Goal: Task Accomplishment & Management: Manage account settings

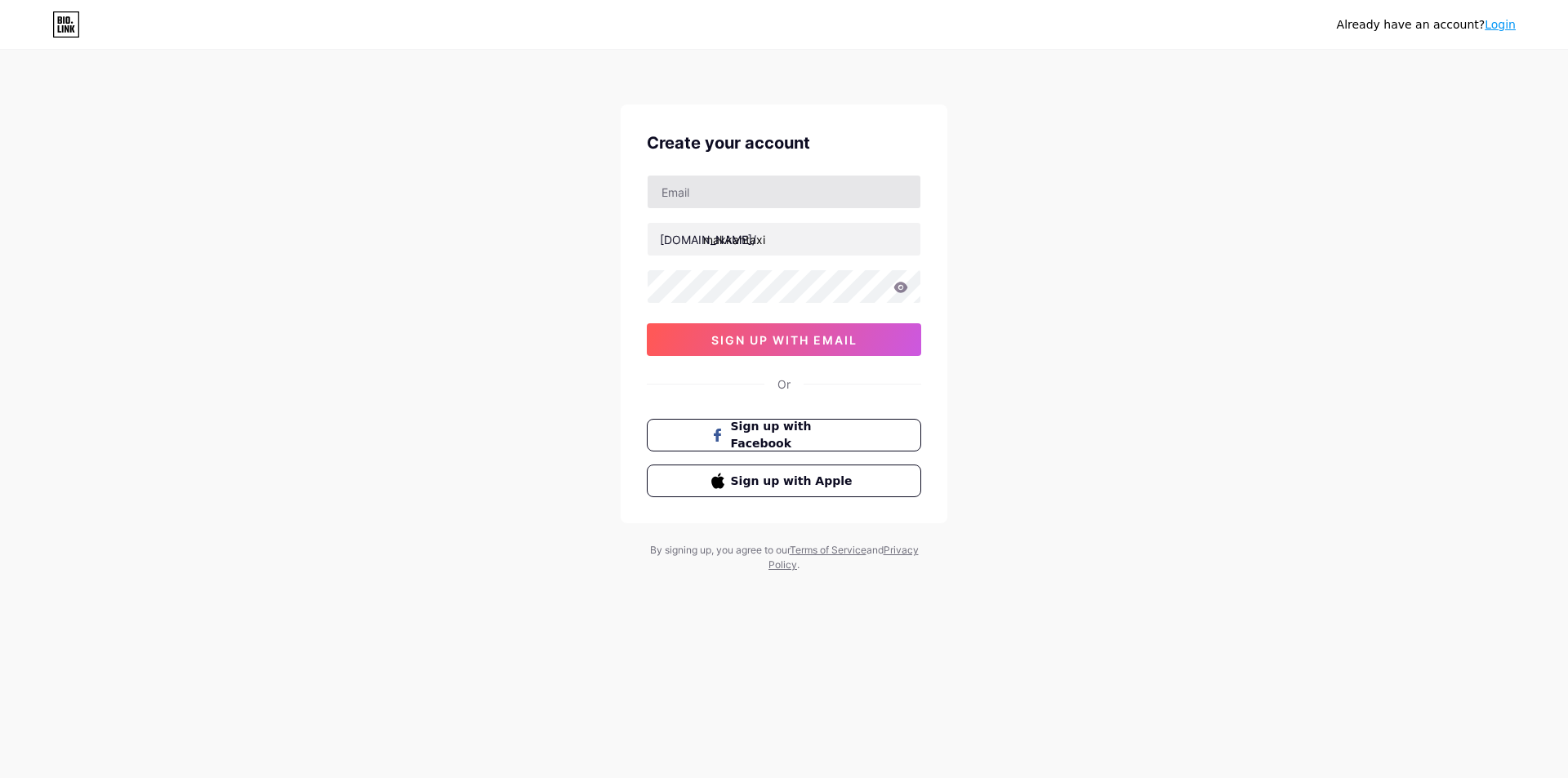
click at [761, 207] on input "text" at bounding box center [784, 192] width 272 height 32
type input "[EMAIL_ADDRESS][DOMAIN_NAME]"
click at [1363, 436] on div "Already have an account? Login Create your account [EMAIL_ADDRESS][DOMAIN_NAME]…" at bounding box center [784, 312] width 1568 height 625
click at [1105, 335] on div "Already have an account? Login Create your account [EMAIL_ADDRESS][DOMAIN_NAME]…" at bounding box center [784, 312] width 1568 height 625
click at [792, 347] on button "sign up with email" at bounding box center [784, 339] width 274 height 32
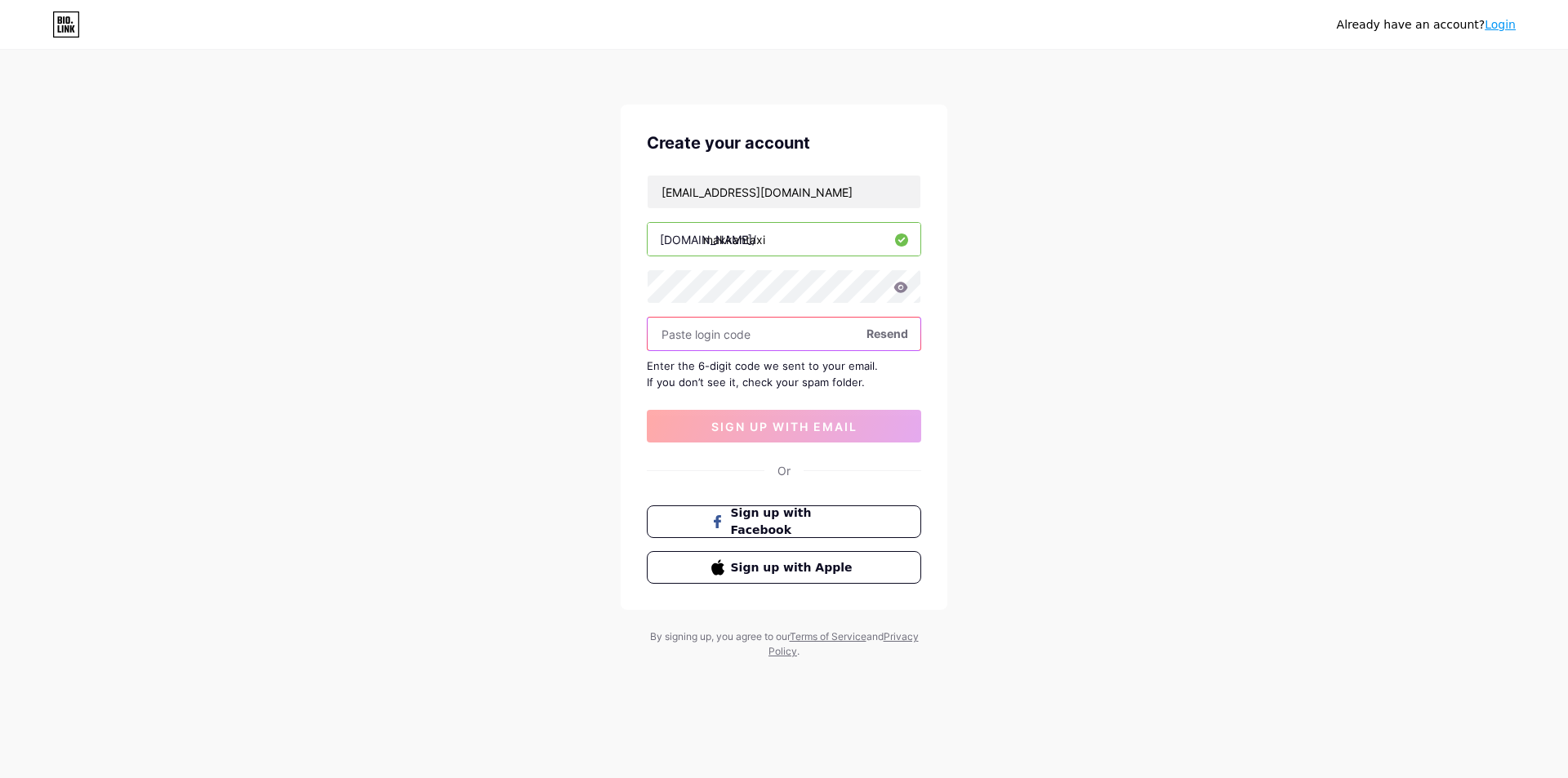
paste input "347750"
type input "347750"
click at [764, 426] on span "sign up with email" at bounding box center [784, 427] width 146 height 14
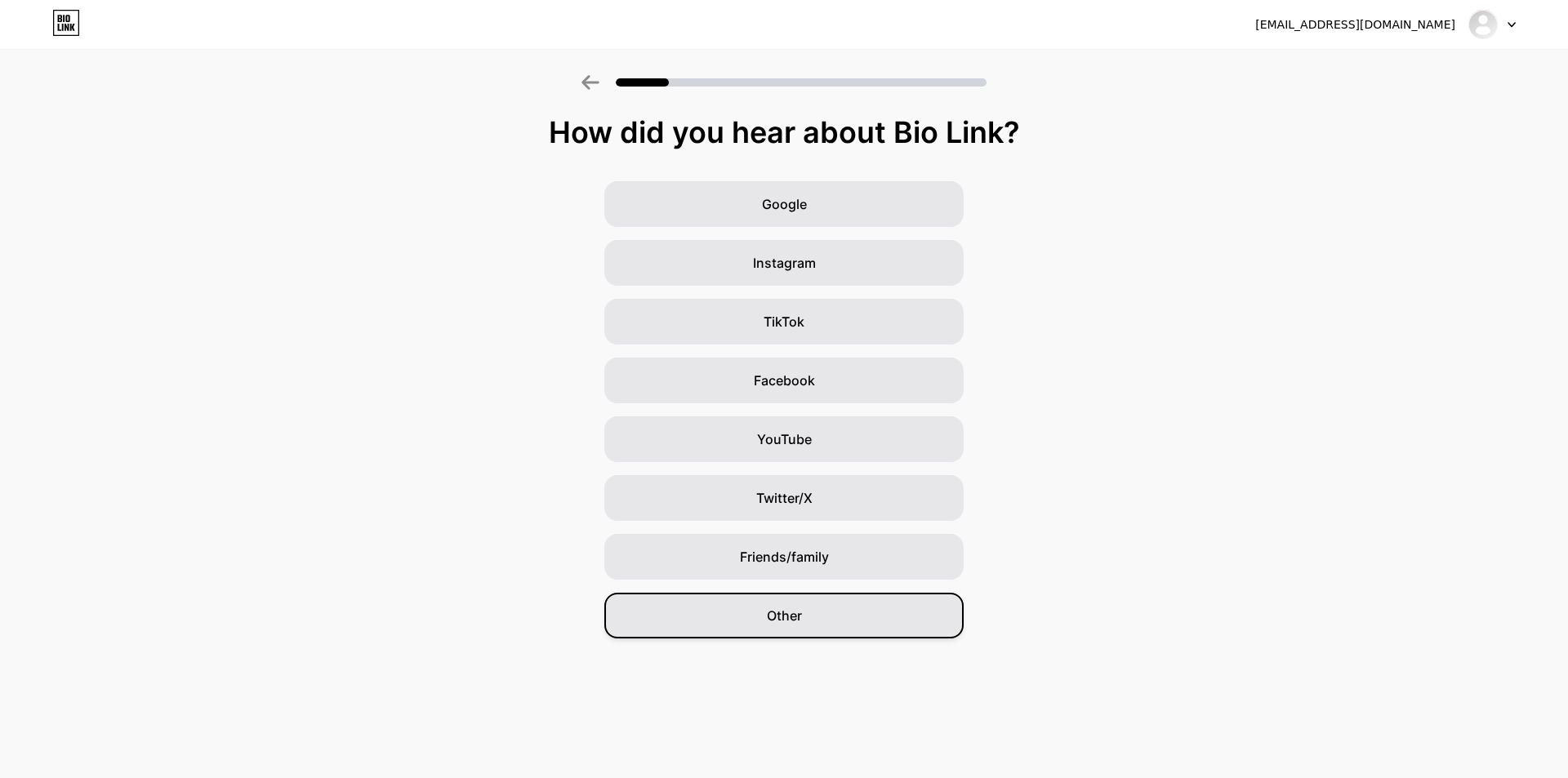
click at [775, 620] on span "Other" at bounding box center [784, 616] width 35 height 20
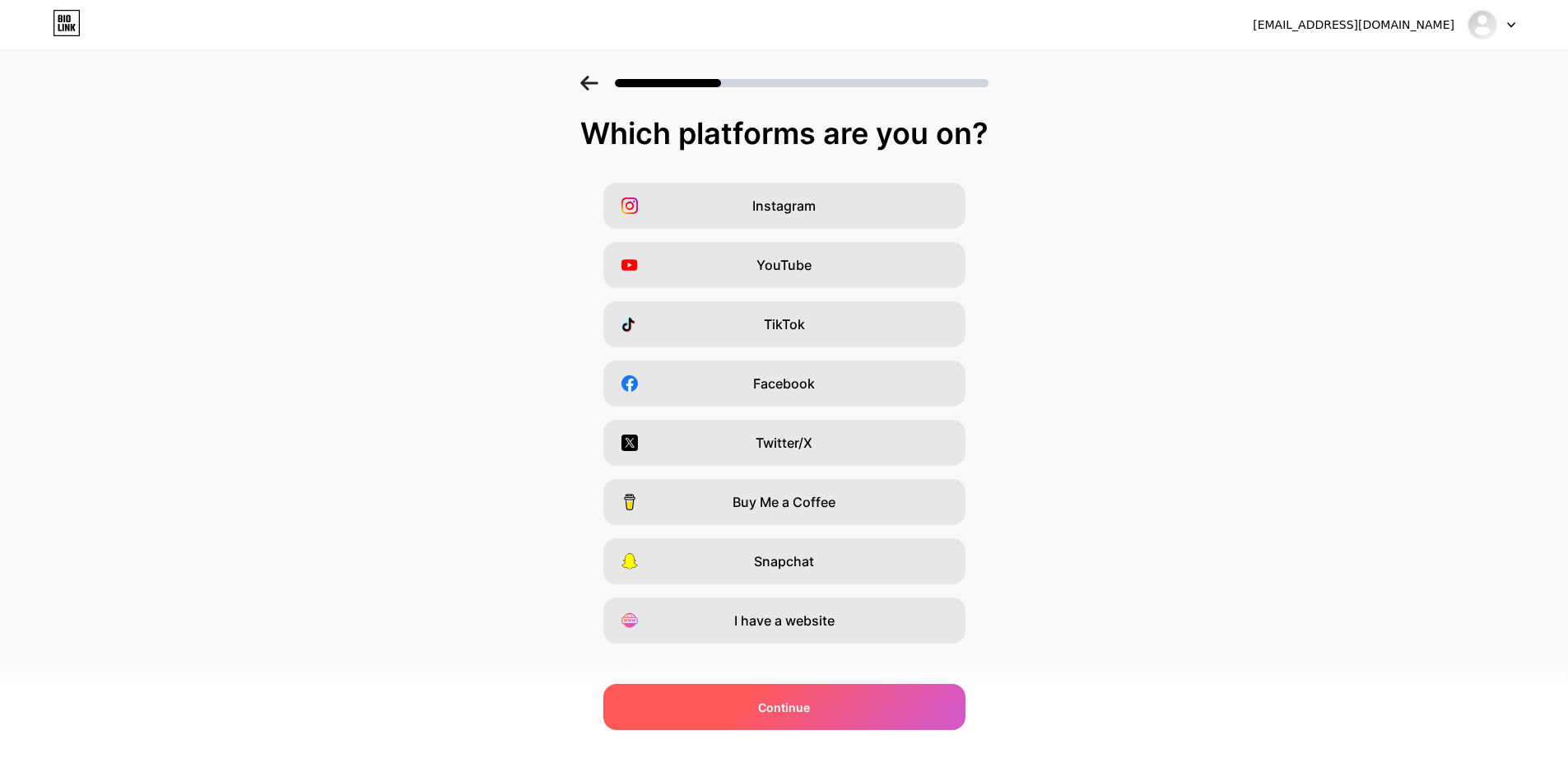
click at [796, 689] on div "Continue" at bounding box center [784, 707] width 362 height 47
click at [806, 697] on div "Continue" at bounding box center [784, 707] width 362 height 47
click at [755, 723] on div "Continue" at bounding box center [784, 707] width 362 height 47
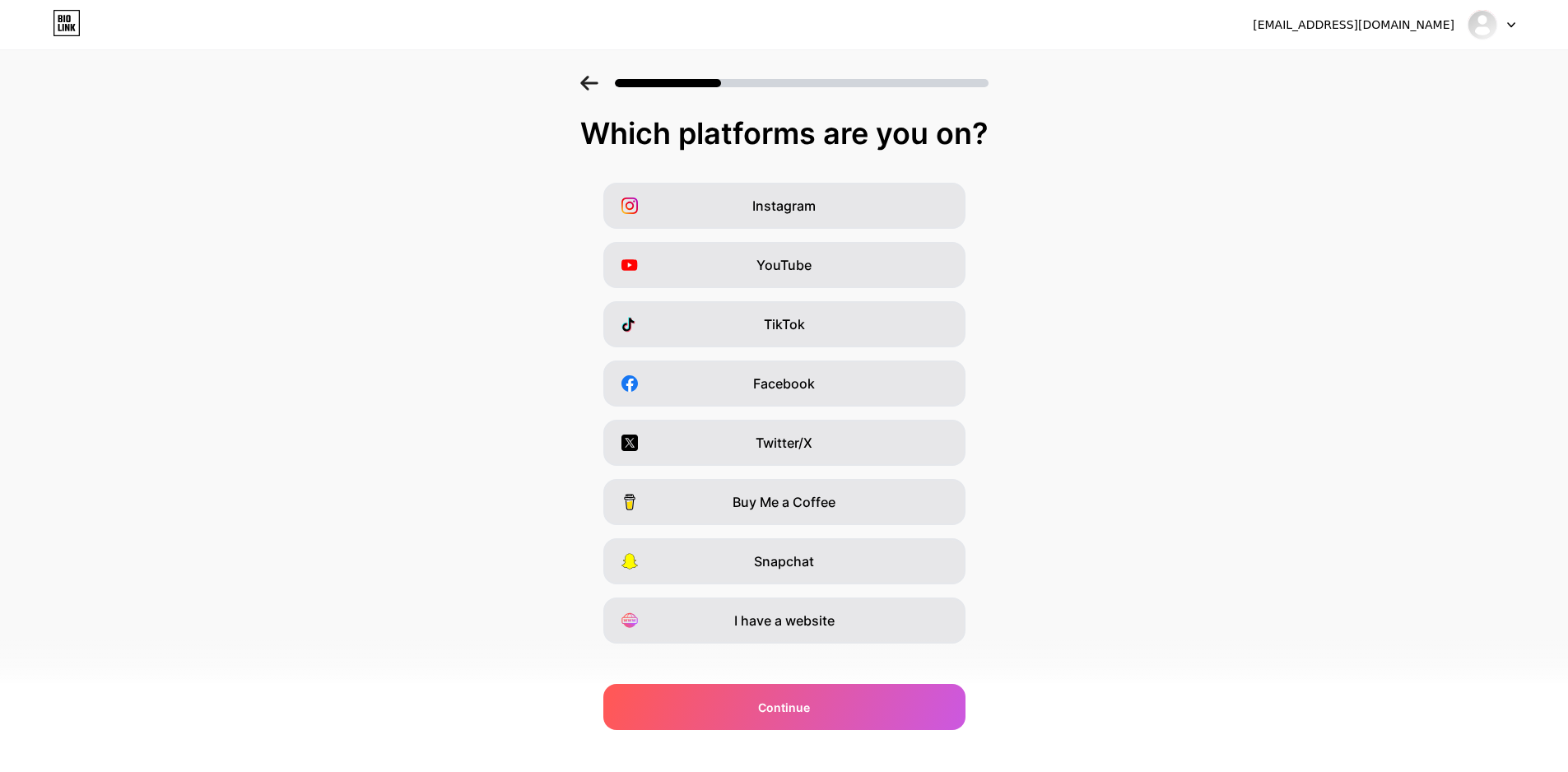
click at [1104, 701] on div "Which platforms are you on? Instagram YouTube TikTok Facebook Twitter/X Buy Me …" at bounding box center [784, 421] width 1568 height 609
click at [810, 239] on div "Instagram YouTube TikTok Facebook Twitter/X Buy Me a Coffee Snapchat I have a w…" at bounding box center [783, 412] width 1551 height 461
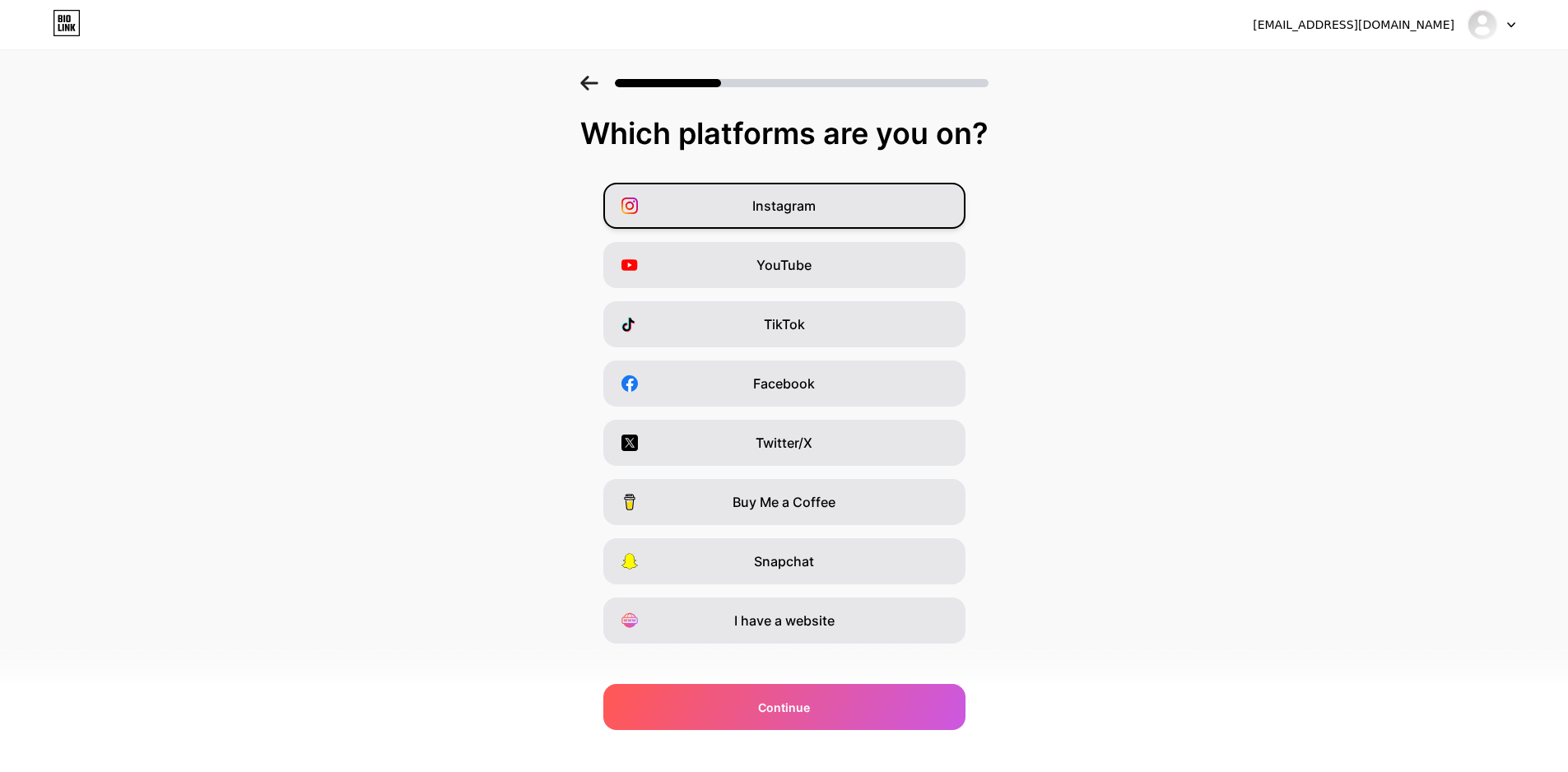
click at [840, 199] on div "Instagram" at bounding box center [784, 205] width 362 height 47
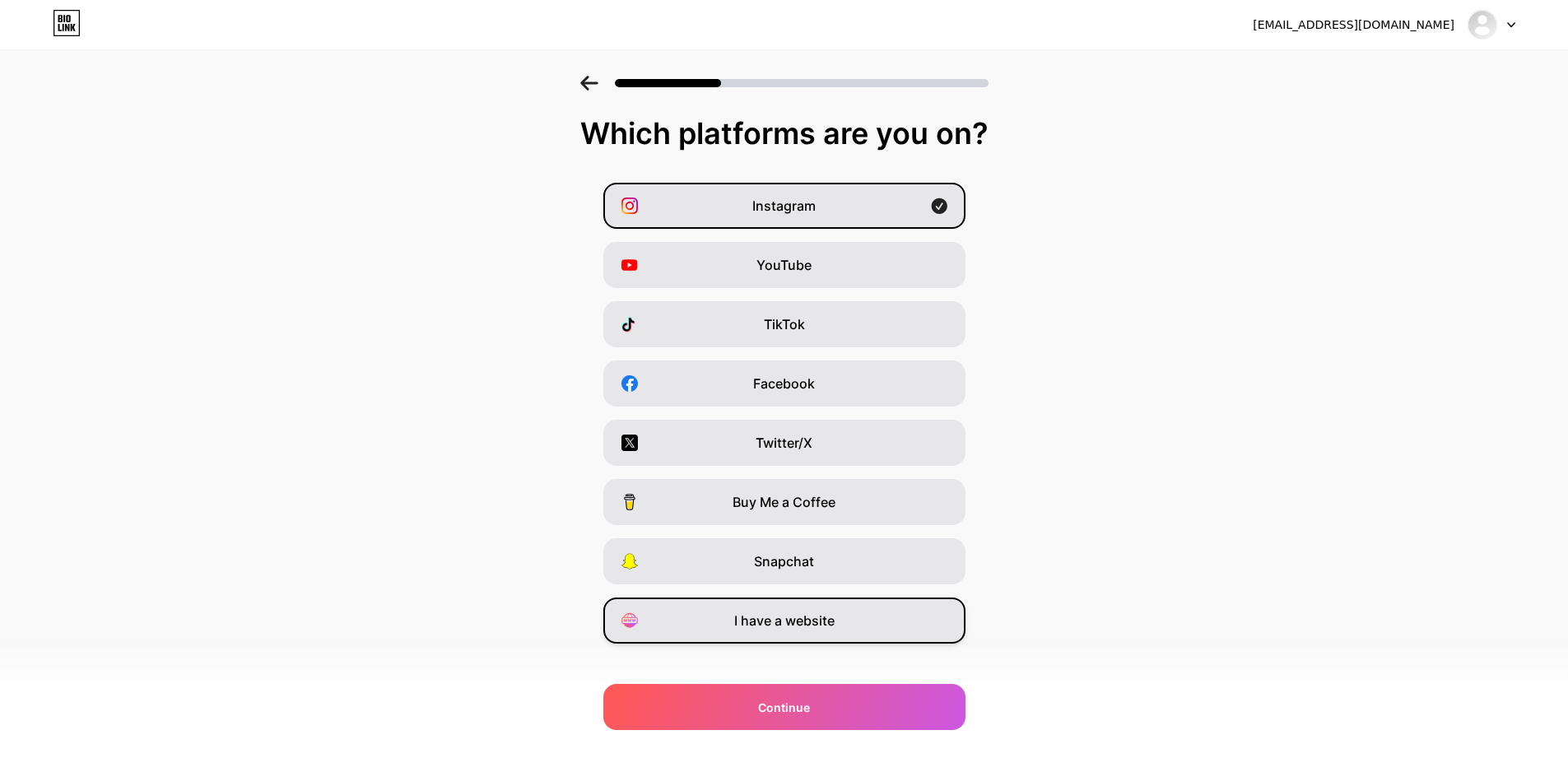
click at [831, 615] on span "I have a website" at bounding box center [784, 620] width 100 height 20
click at [899, 211] on div "Instagram" at bounding box center [784, 205] width 362 height 47
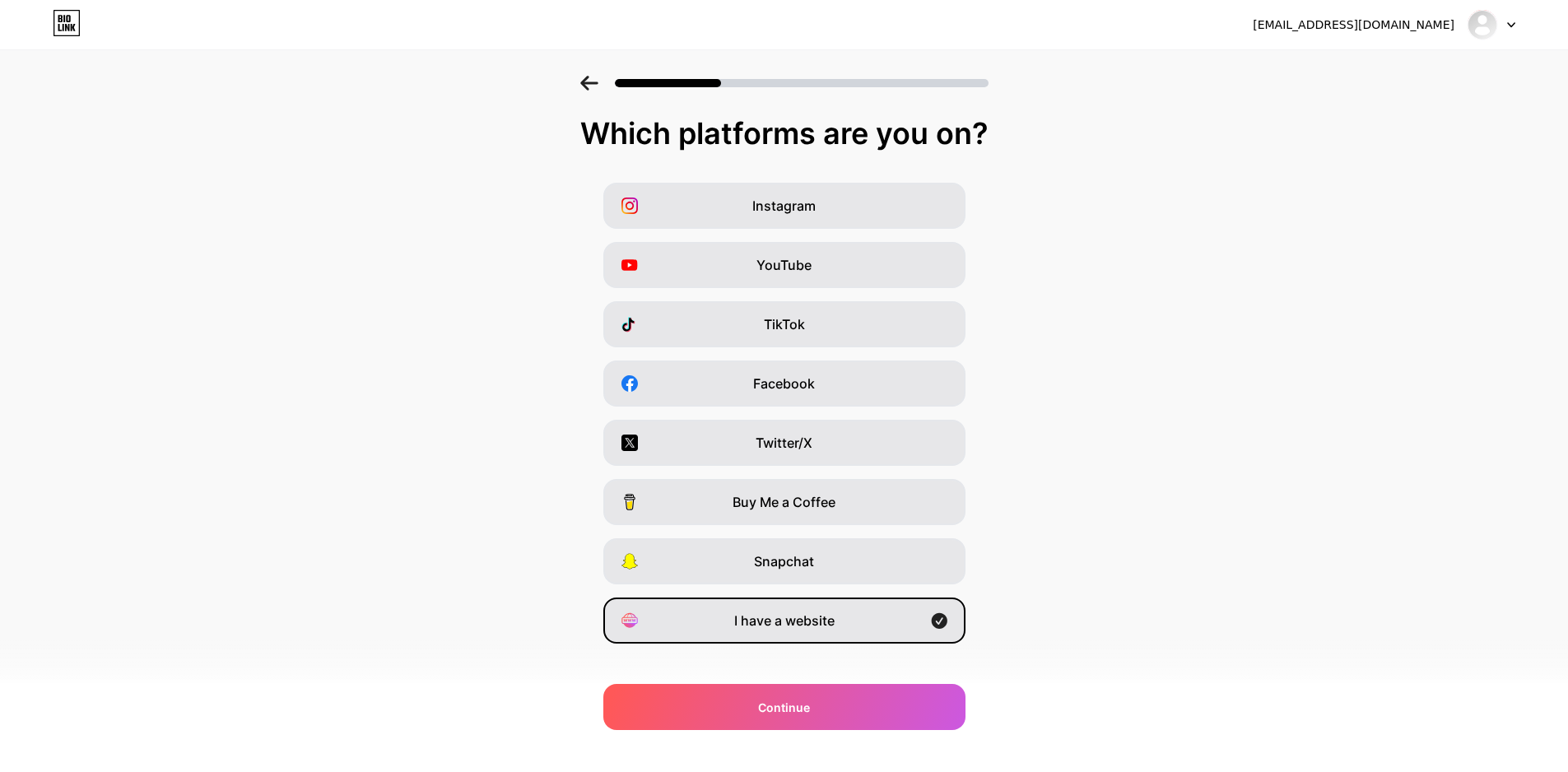
click at [834, 745] on div "[EMAIL_ADDRESS][DOMAIN_NAME] Logout Link Copied Which platforms are you on? Ins…" at bounding box center [784, 395] width 1568 height 792
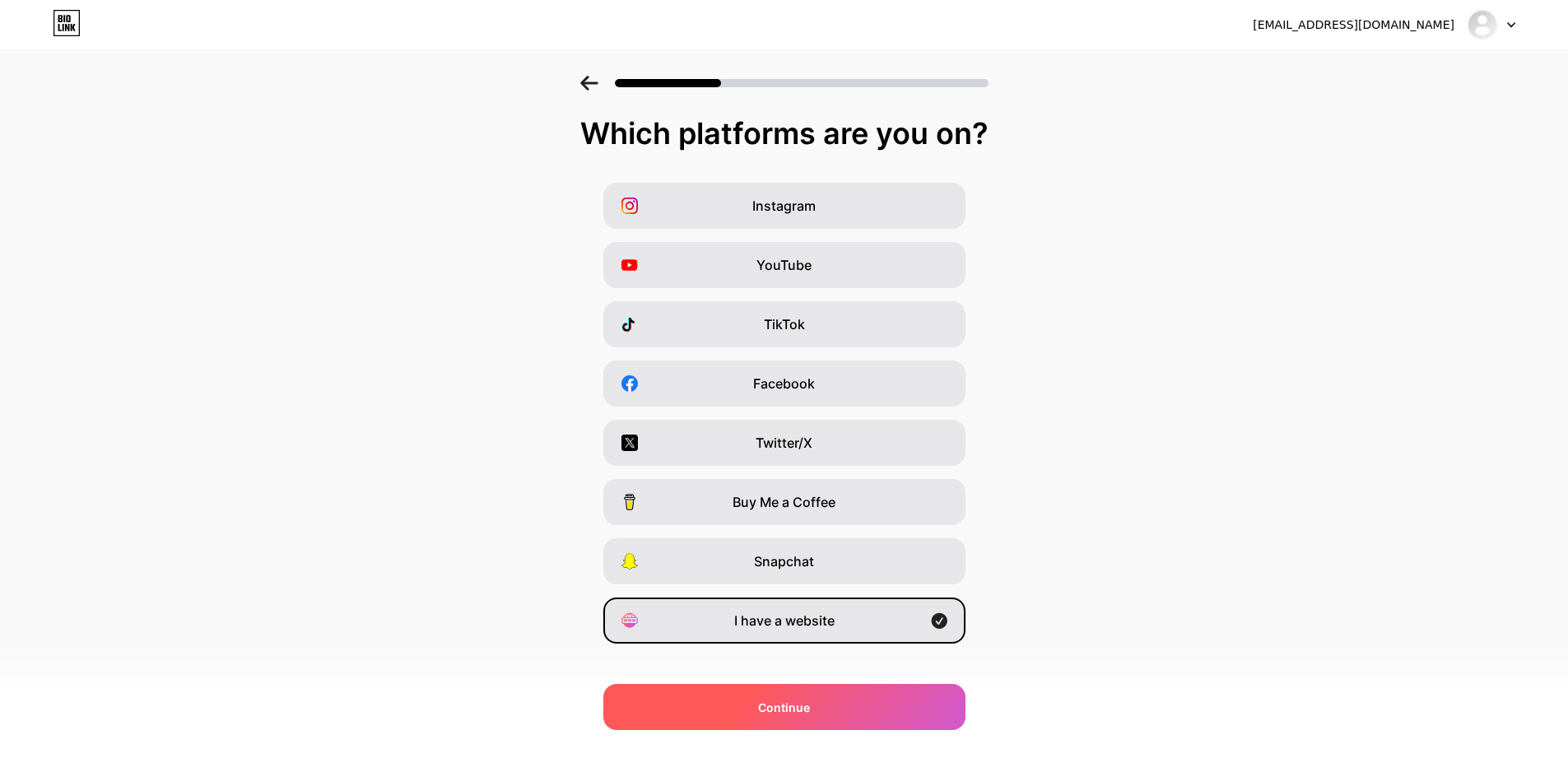
click at [836, 725] on div "Continue" at bounding box center [784, 707] width 362 height 47
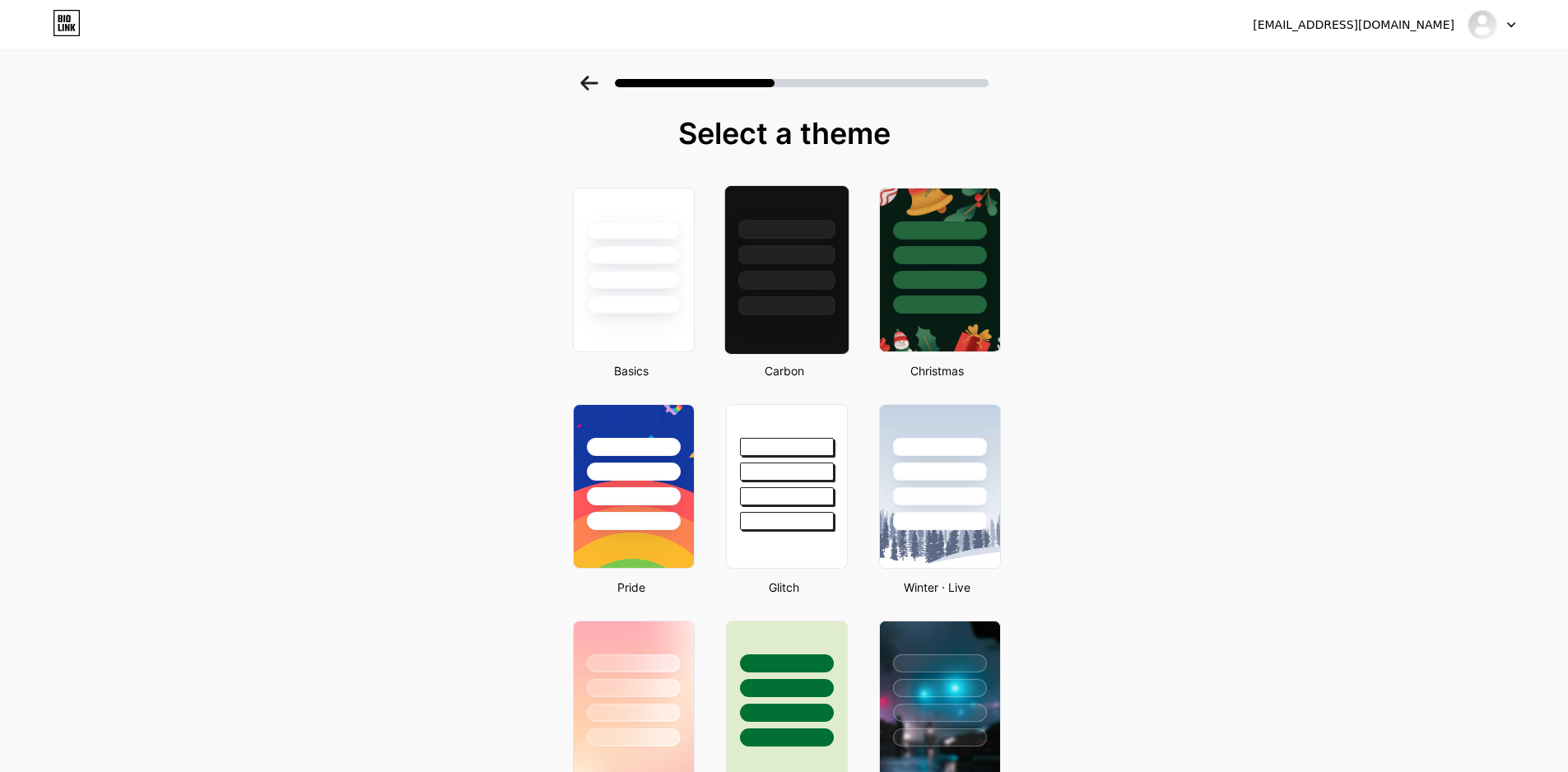
click at [784, 265] on div at bounding box center [786, 251] width 124 height 129
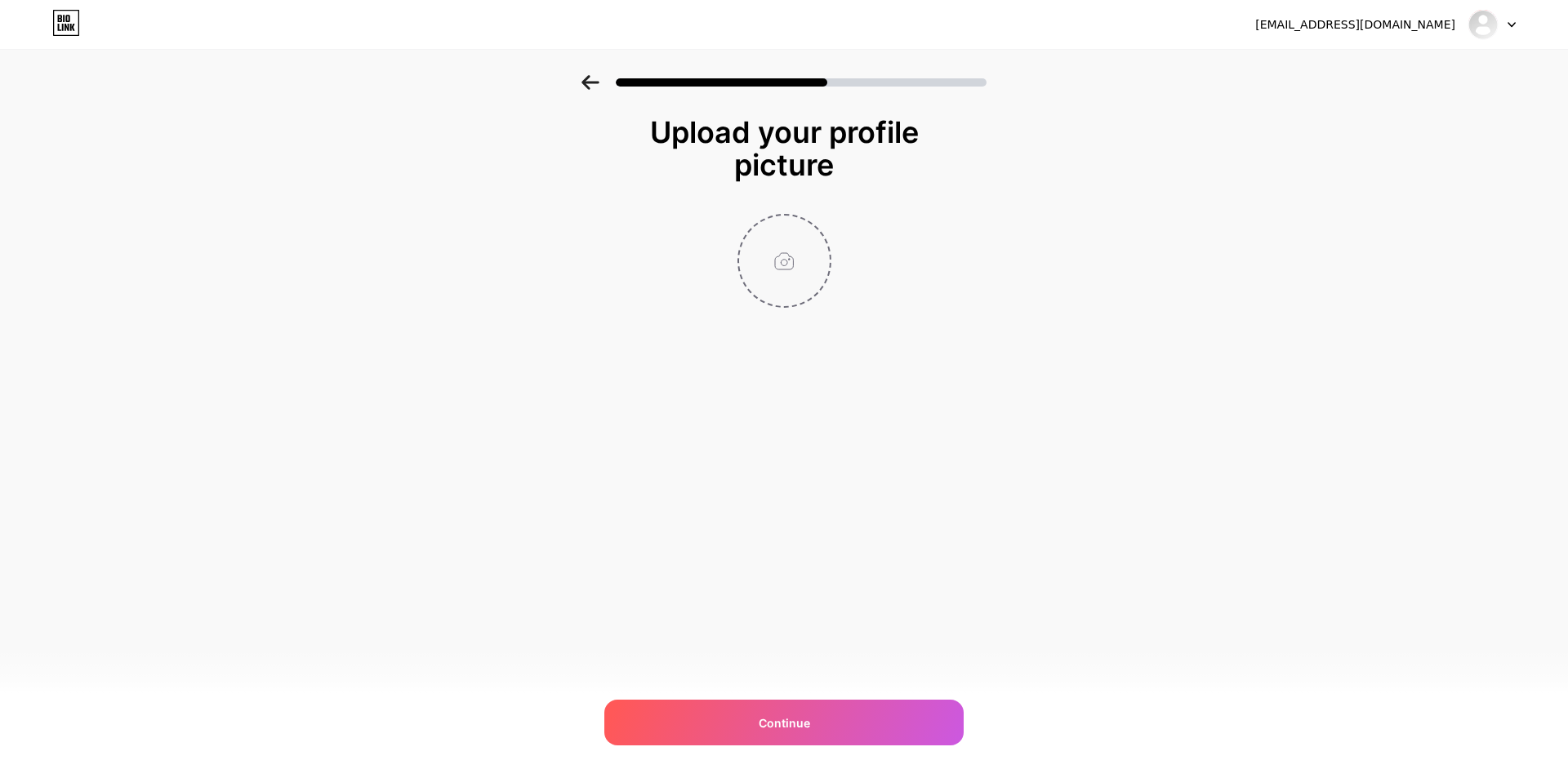
click at [759, 231] on input "file" at bounding box center [784, 261] width 90 height 90
type input "C:\fakepath\bb473652-5ea2-49d3-bcf7-14ab5e28f0b3.png"
click at [1193, 373] on div "Upload your profile picture Continue" at bounding box center [784, 232] width 1568 height 315
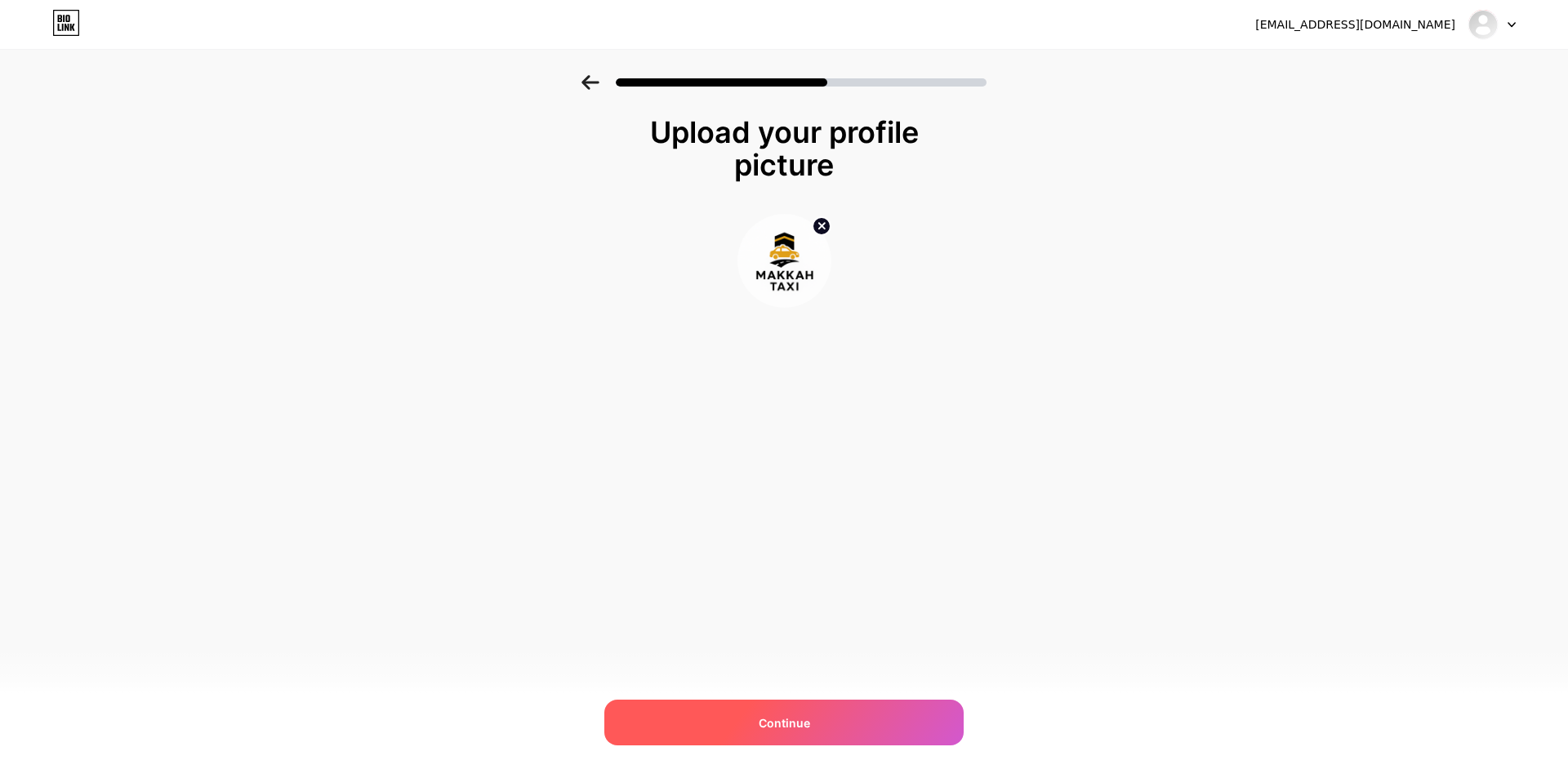
click at [810, 731] on div "Continue" at bounding box center [784, 723] width 359 height 46
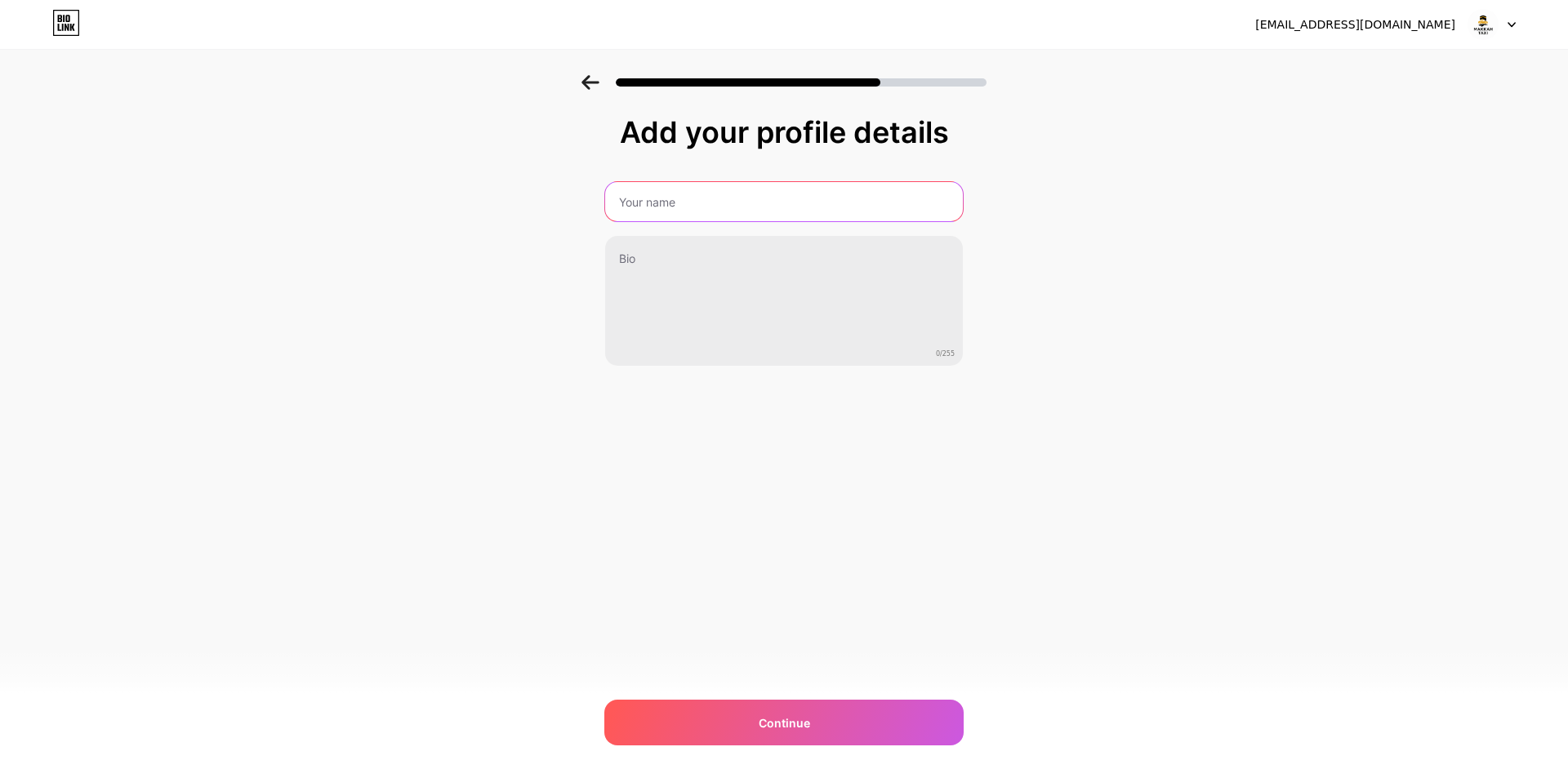
click at [735, 218] on input "text" at bounding box center [784, 202] width 358 height 39
type input "Makkah Taxi"
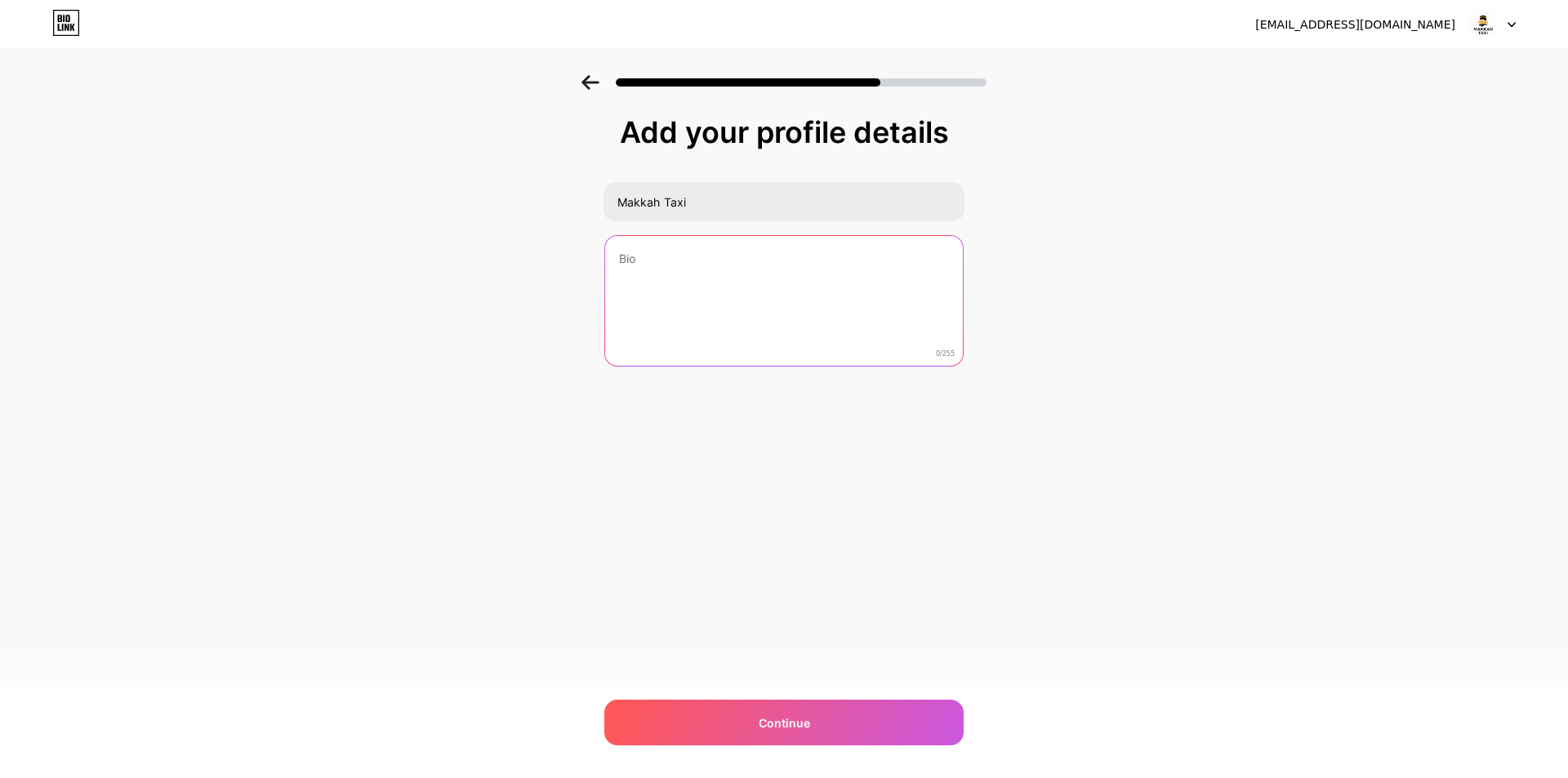
click at [729, 264] on textarea at bounding box center [784, 302] width 358 height 132
paste textarea "Makkah Taxi provides reliable and comfortable transportation services for pilgr…"
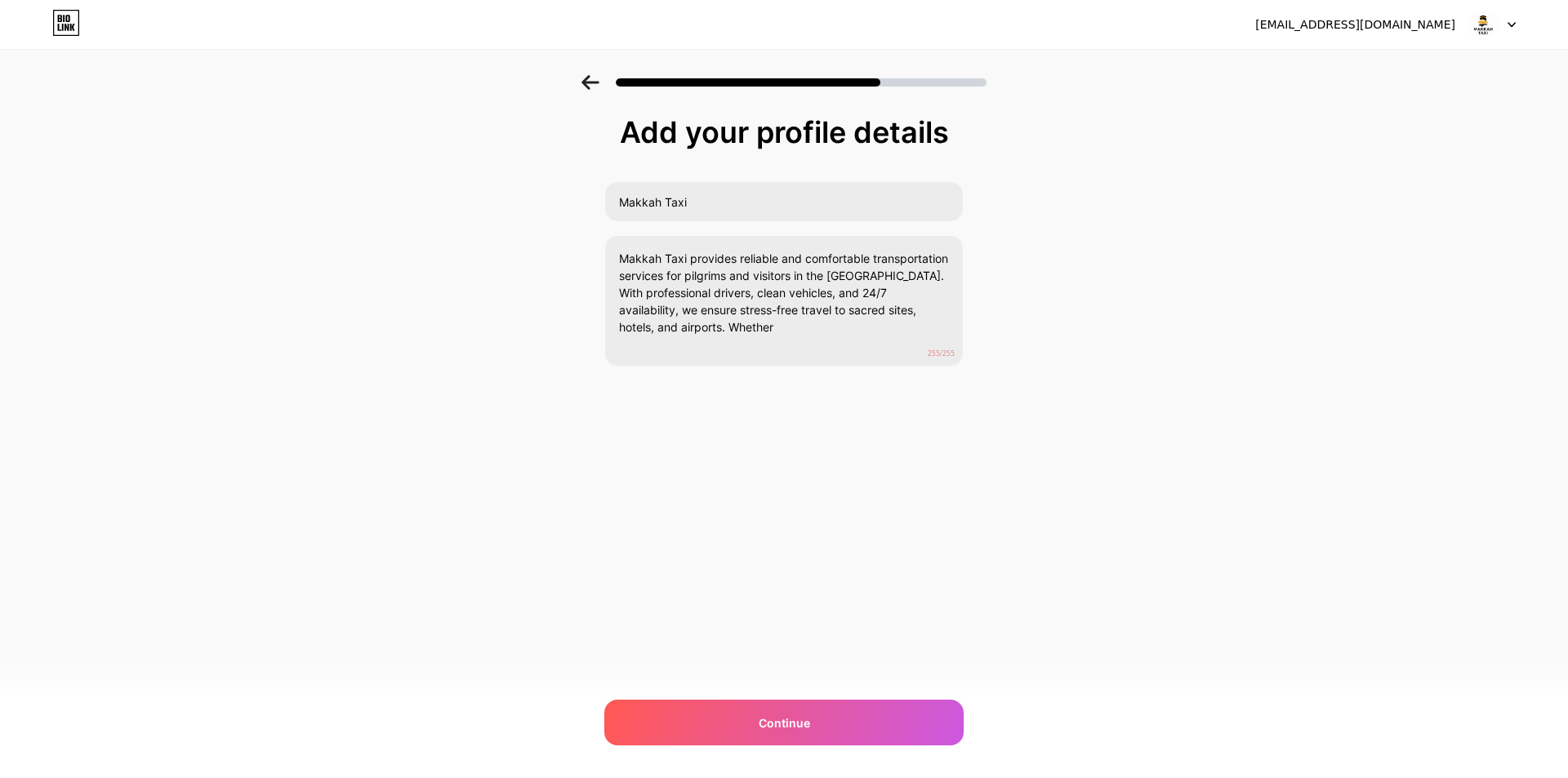
click at [1121, 583] on div "[EMAIL_ADDRESS][DOMAIN_NAME] Logout Link Copied Add your profile details Makkah…" at bounding box center [784, 389] width 1568 height 778
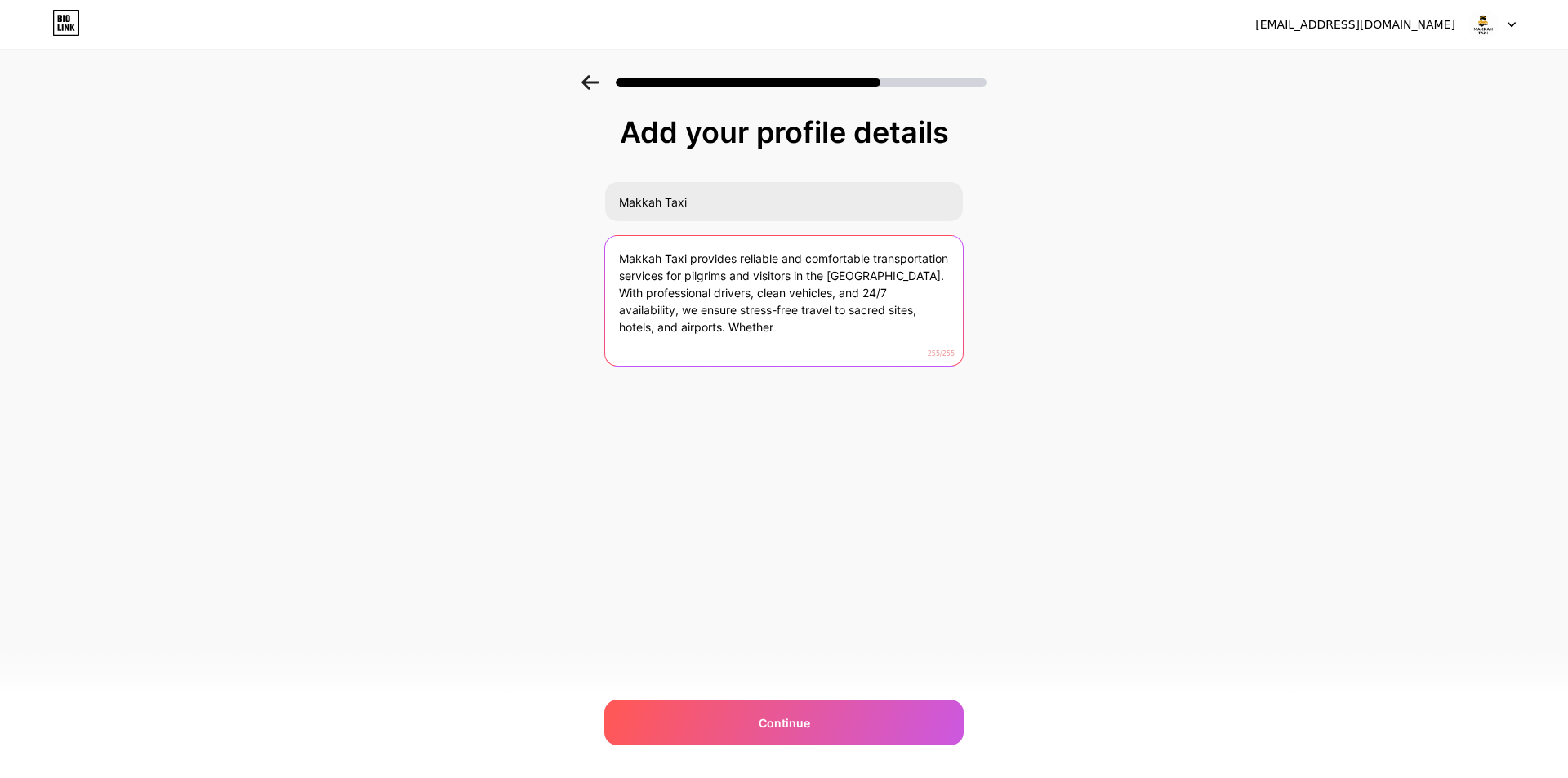
click at [844, 329] on textarea "Makkah Taxi provides reliable and comfortable transportation services for pilgr…" at bounding box center [784, 302] width 358 height 132
type textarea "Makkah Taxi provides reliable and comfortable transportation services for pilgr…"
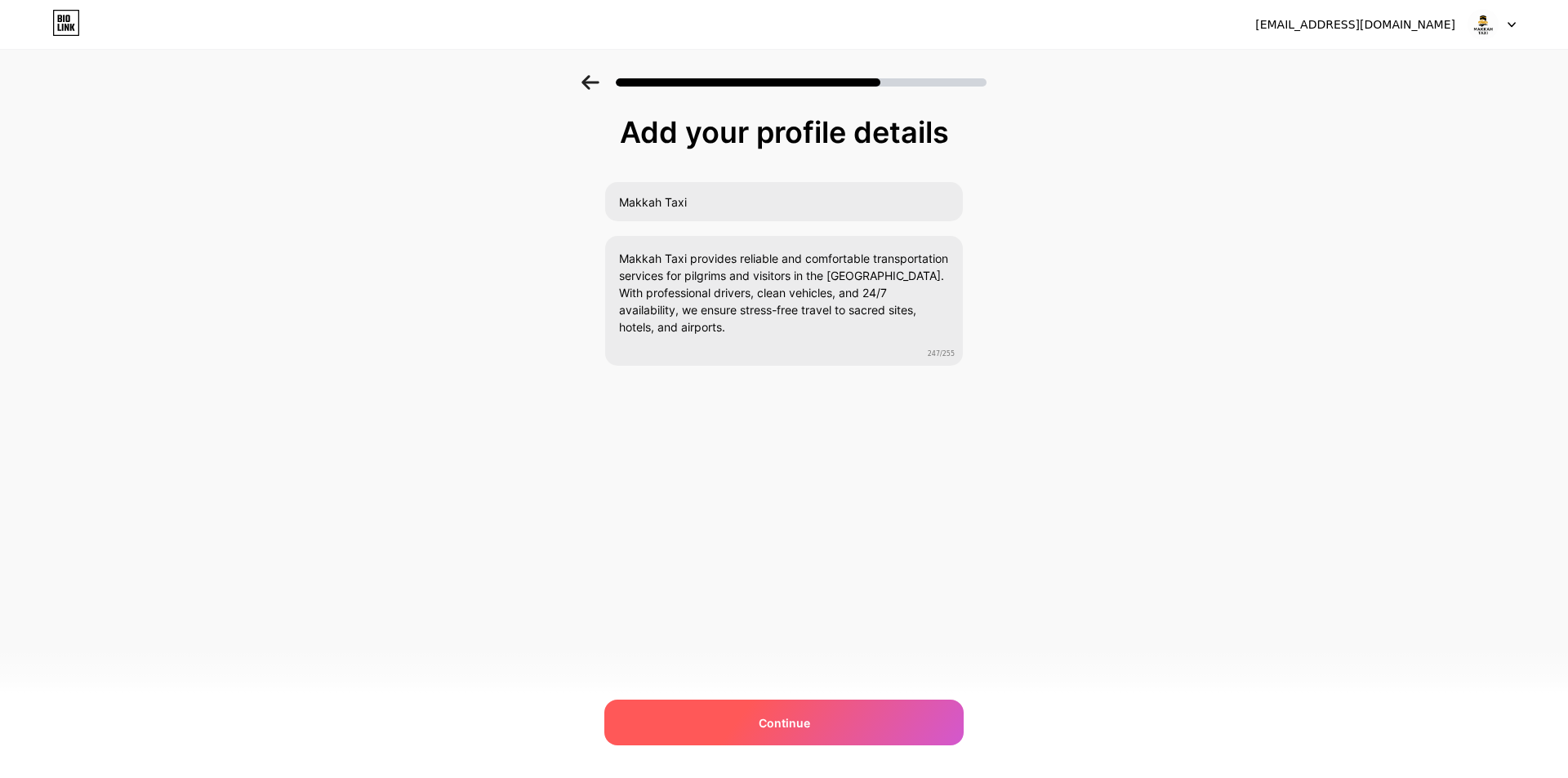
click at [861, 725] on div "Continue" at bounding box center [784, 723] width 359 height 46
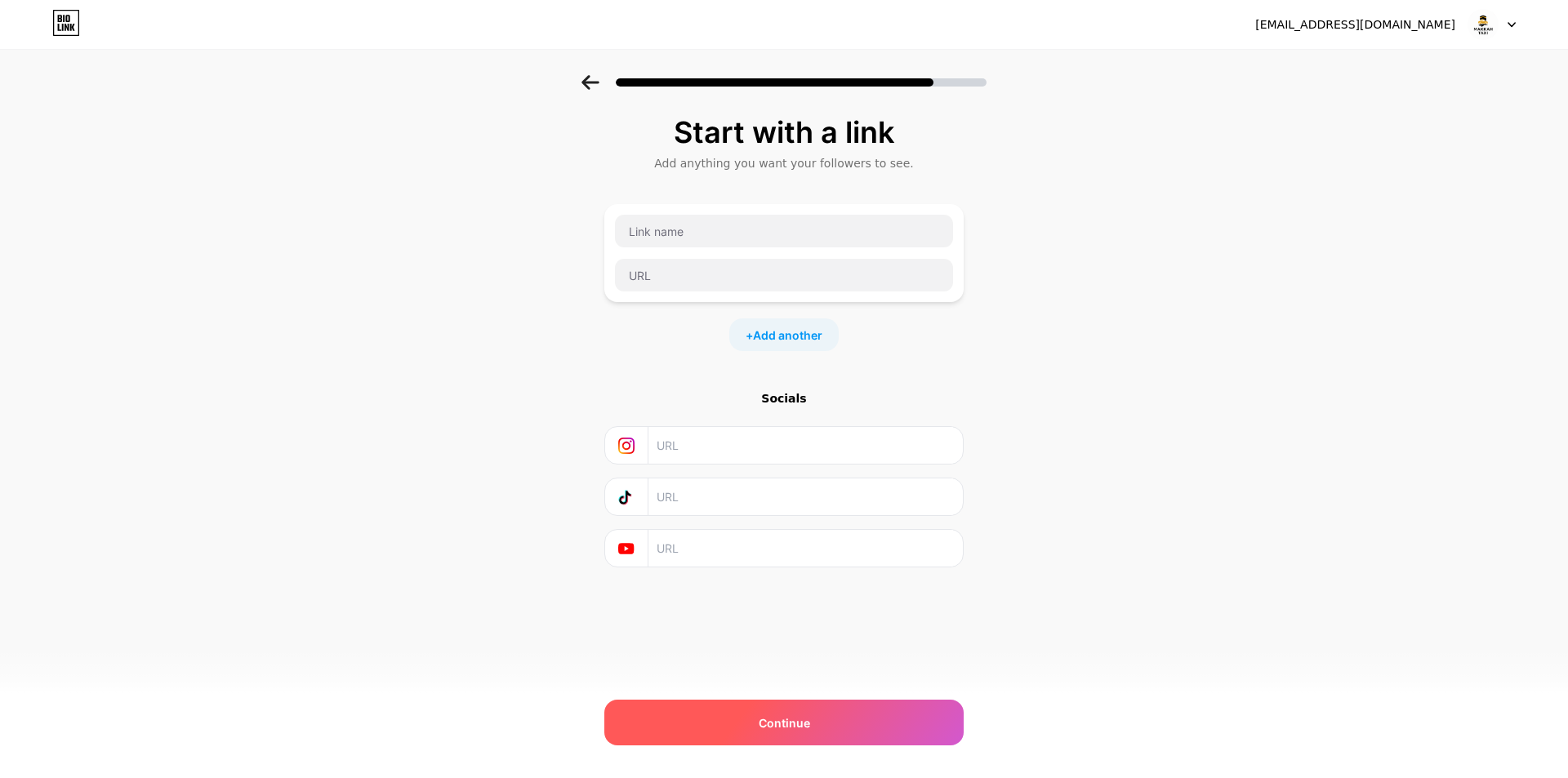
click at [806, 727] on span "Continue" at bounding box center [784, 723] width 51 height 17
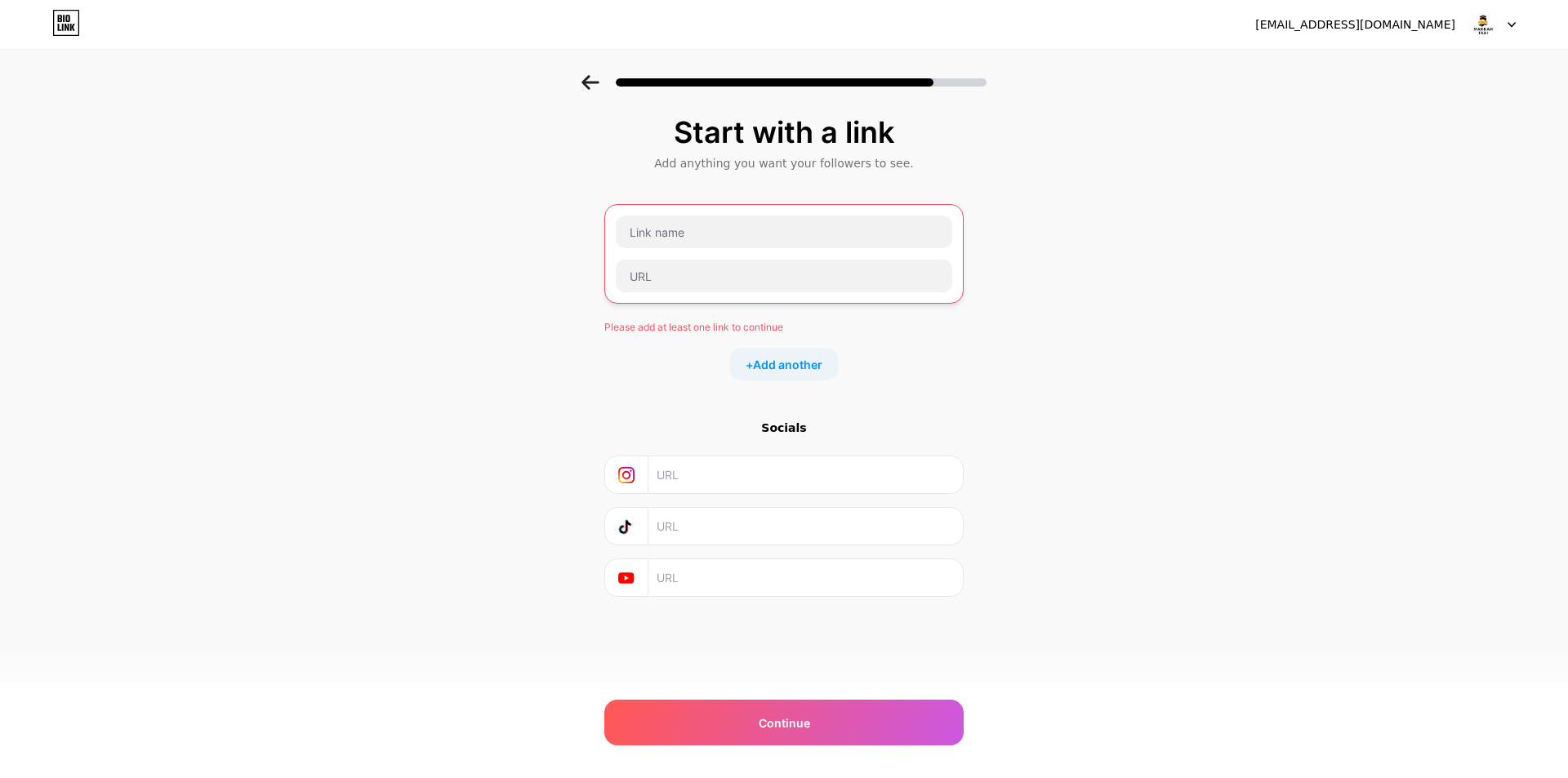
click at [1125, 549] on div "Start with a link Add anything you want your followers to see. Please add at le…" at bounding box center [784, 377] width 1568 height 604
click at [786, 358] on span "Add another" at bounding box center [787, 364] width 70 height 17
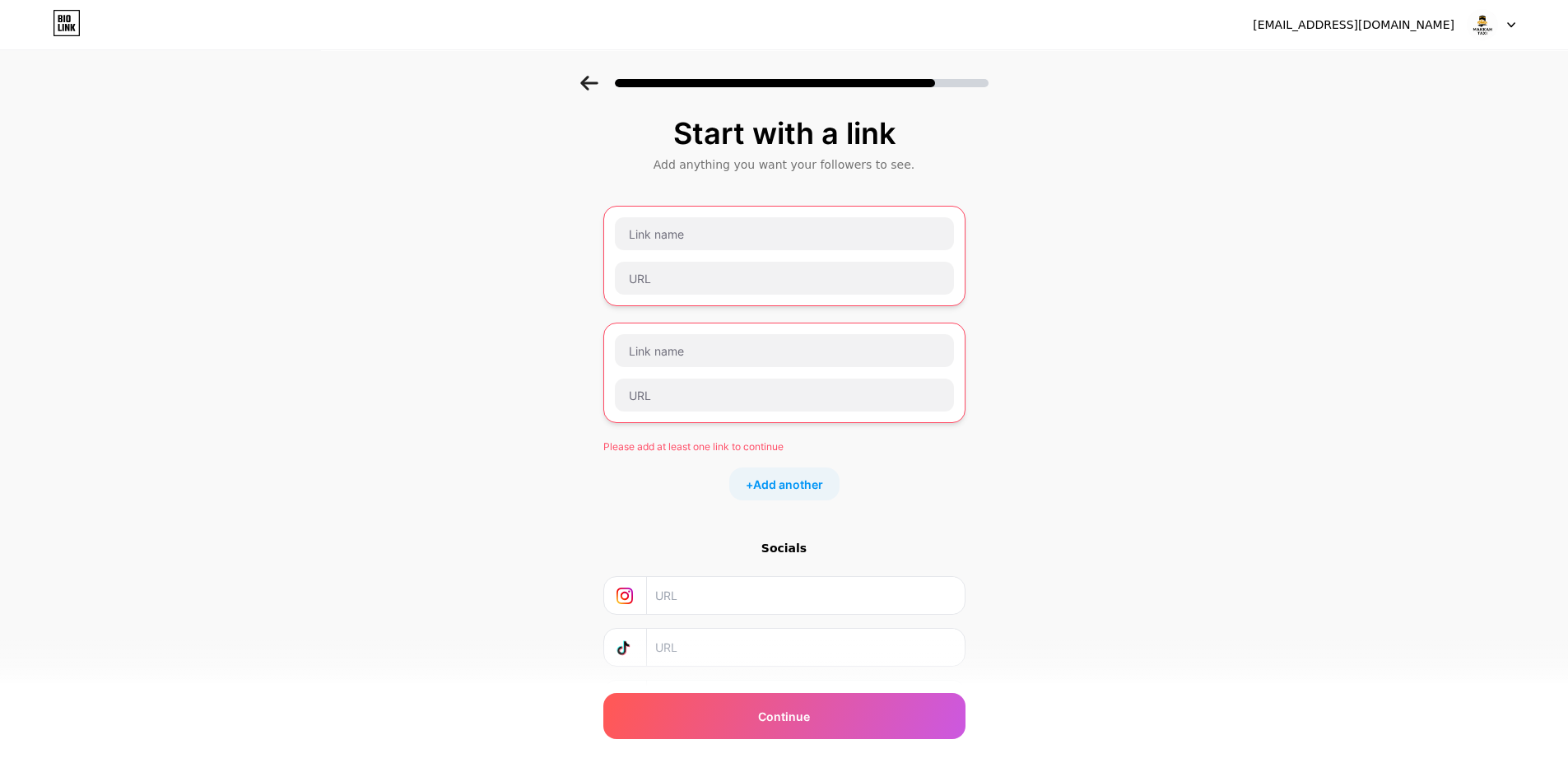
click at [815, 370] on div at bounding box center [785, 373] width 341 height 79
click at [1013, 338] on div "Start with a link Add anything you want your followers to see. Please add at le…" at bounding box center [784, 438] width 1568 height 725
click at [825, 717] on div "Continue" at bounding box center [784, 716] width 362 height 47
click at [1484, 31] on img at bounding box center [1483, 25] width 32 height 32
click at [1326, 416] on div "Start with a link Add anything you want your followers to see. Please add at le…" at bounding box center [784, 438] width 1568 height 725
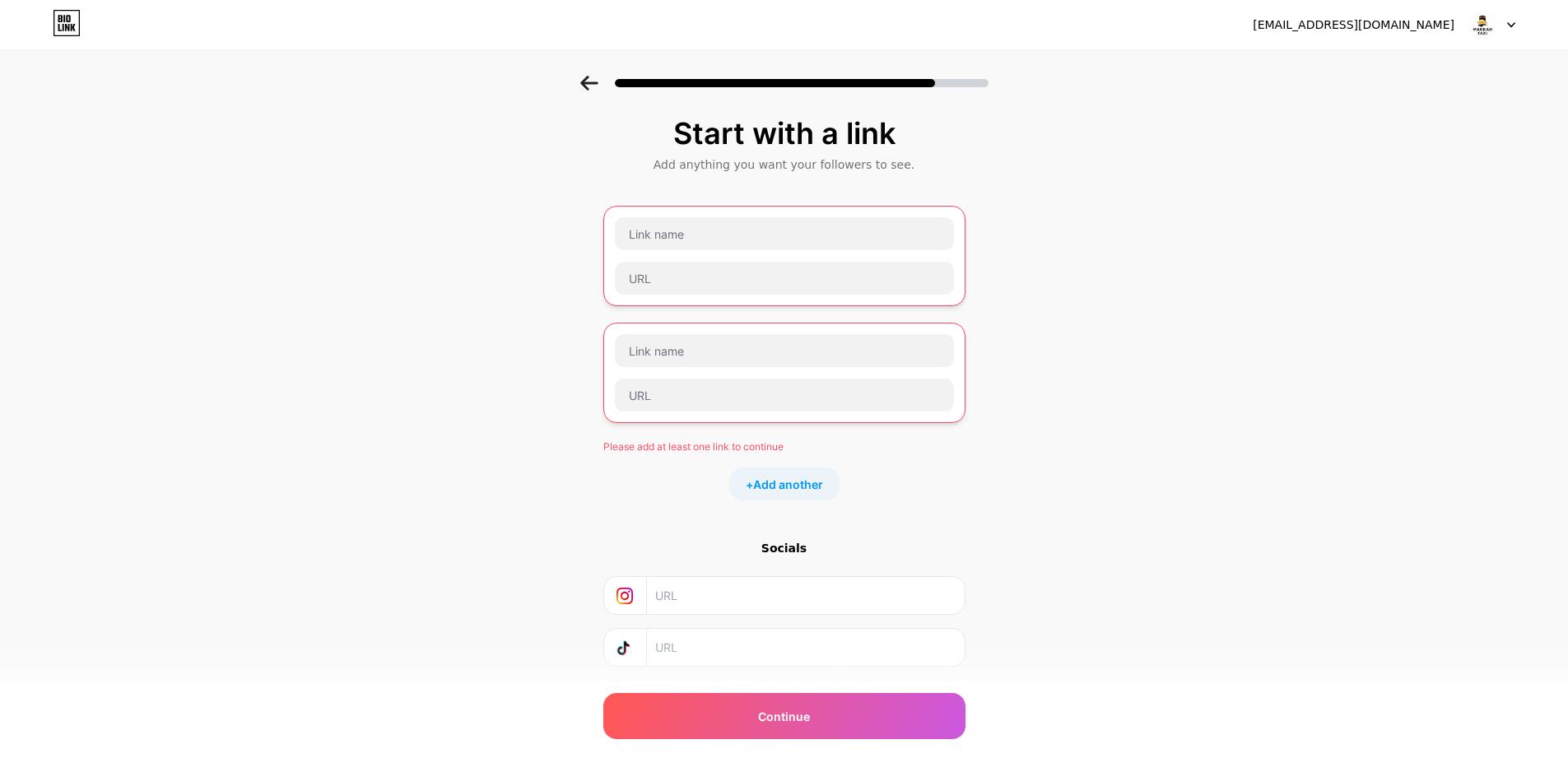
click at [592, 86] on icon at bounding box center [588, 82] width 17 height 15
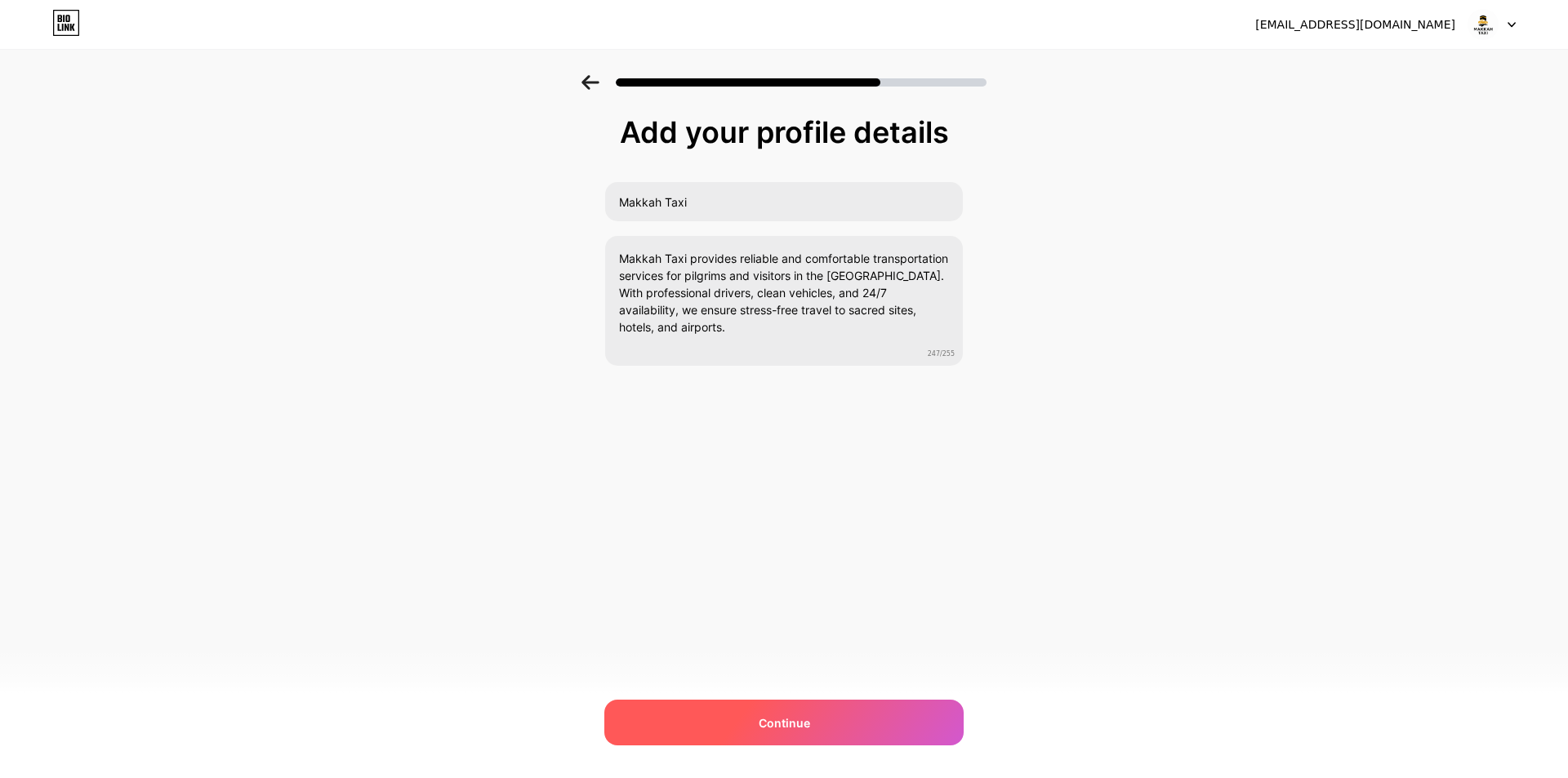
click at [834, 706] on div "Continue" at bounding box center [784, 723] width 359 height 46
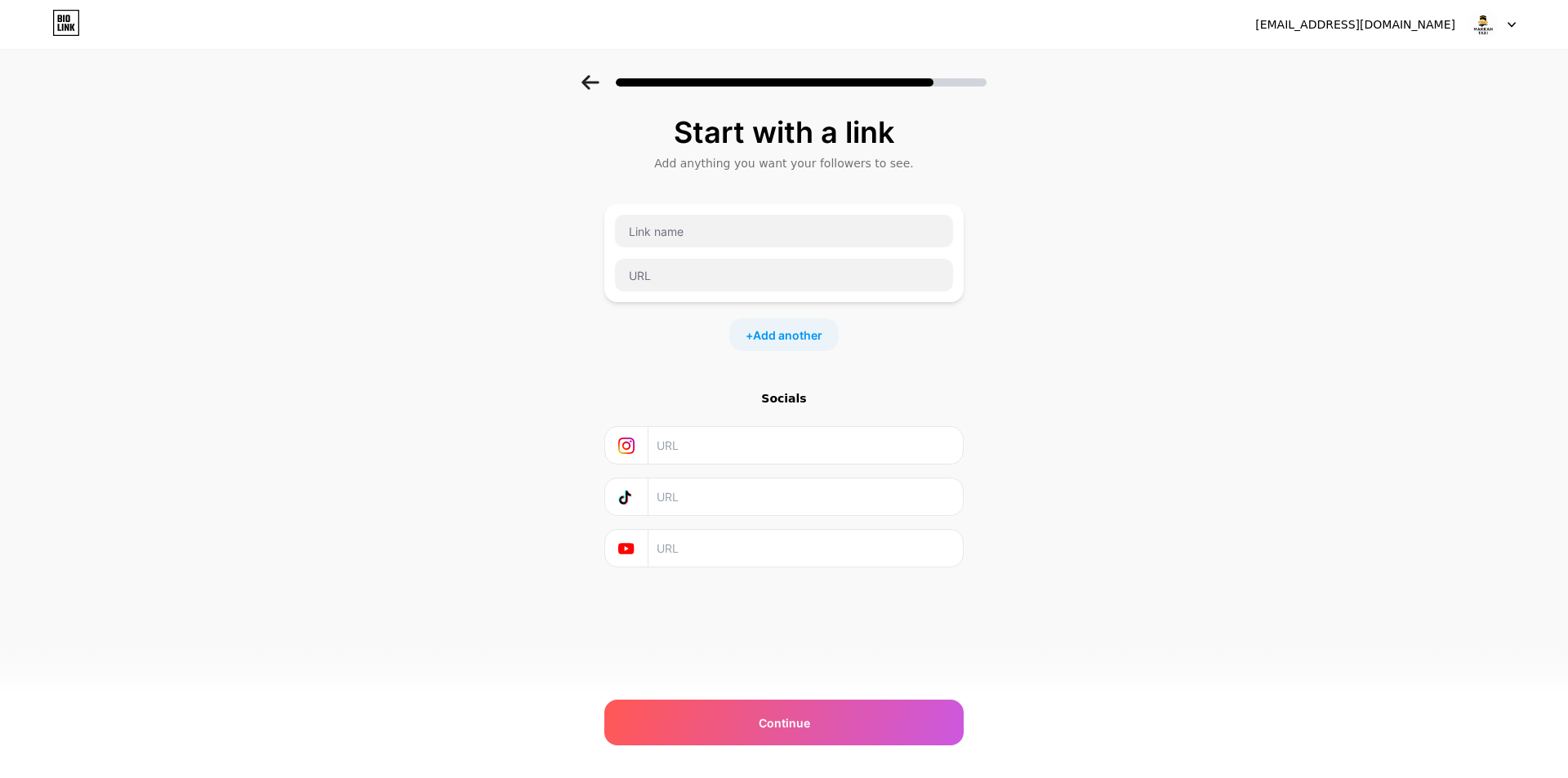
click at [758, 212] on div at bounding box center [784, 254] width 359 height 98
click at [759, 225] on input "text" at bounding box center [784, 230] width 338 height 32
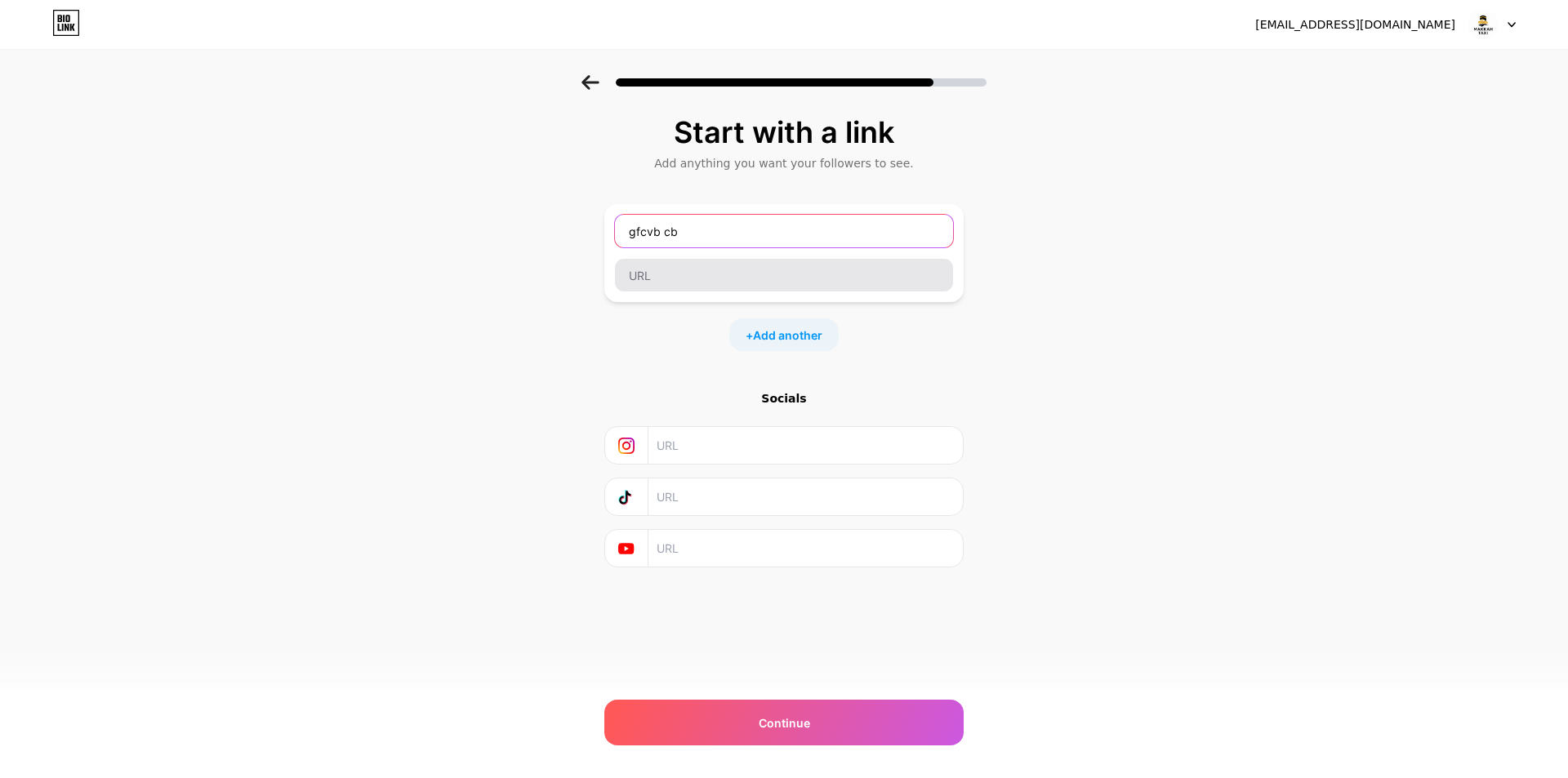
type input "gfcvb cb"
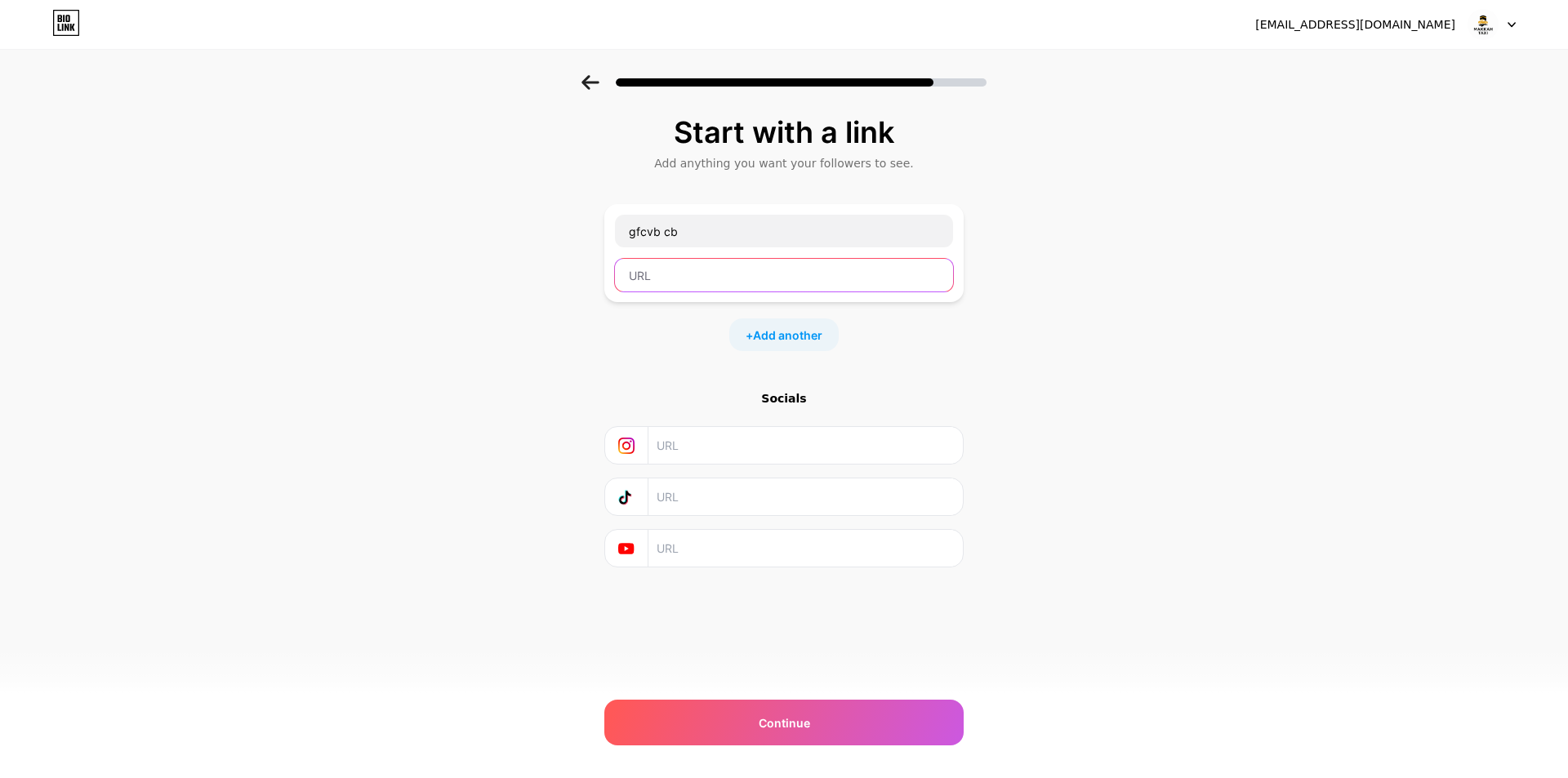
click at [699, 277] on input "text" at bounding box center [784, 274] width 338 height 32
click at [717, 268] on input "text" at bounding box center [784, 274] width 338 height 32
paste input "[URL][DOMAIN_NAME]"
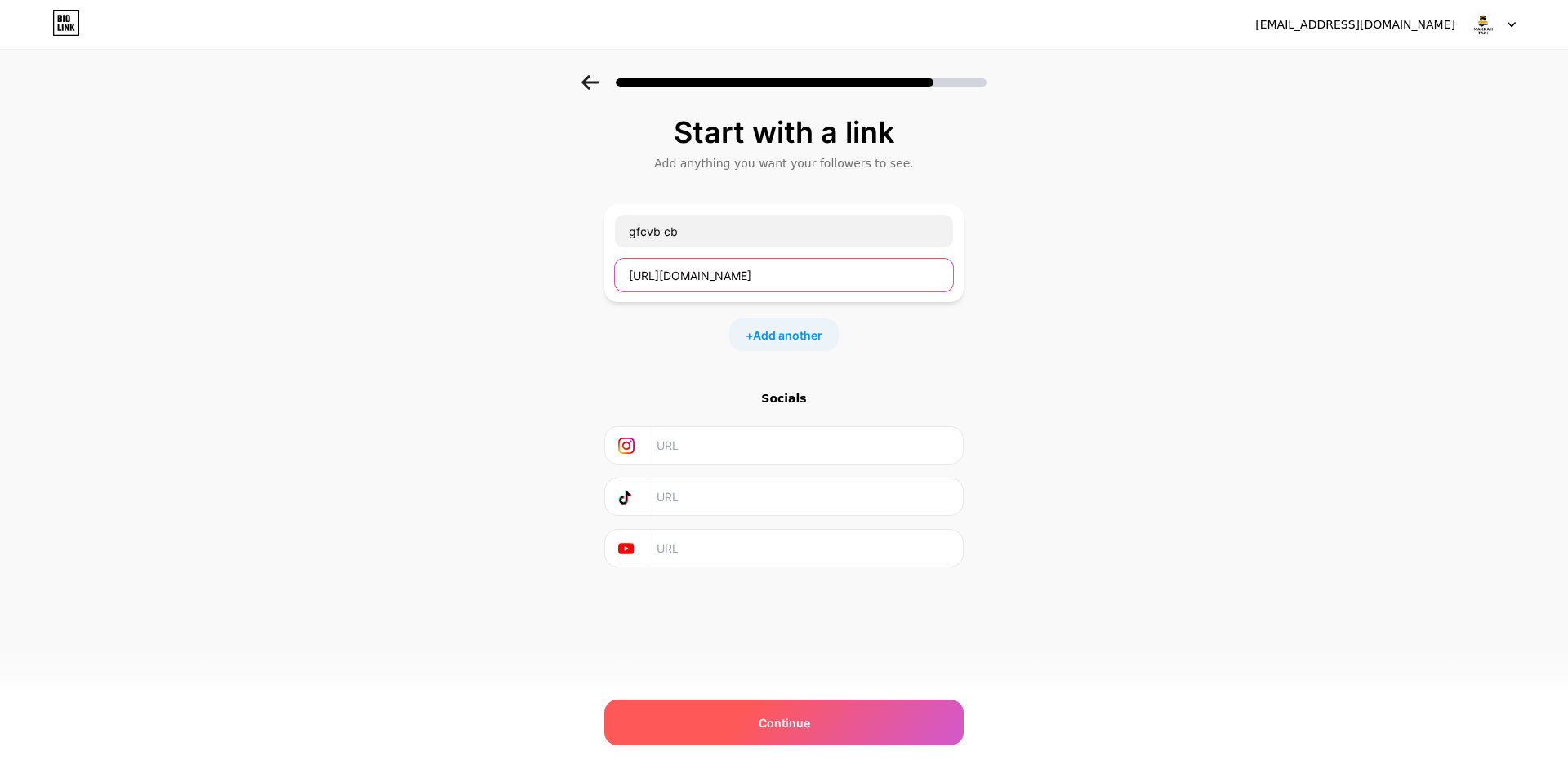
type input "[URL][DOMAIN_NAME]"
click at [825, 730] on div "Continue" at bounding box center [784, 723] width 359 height 46
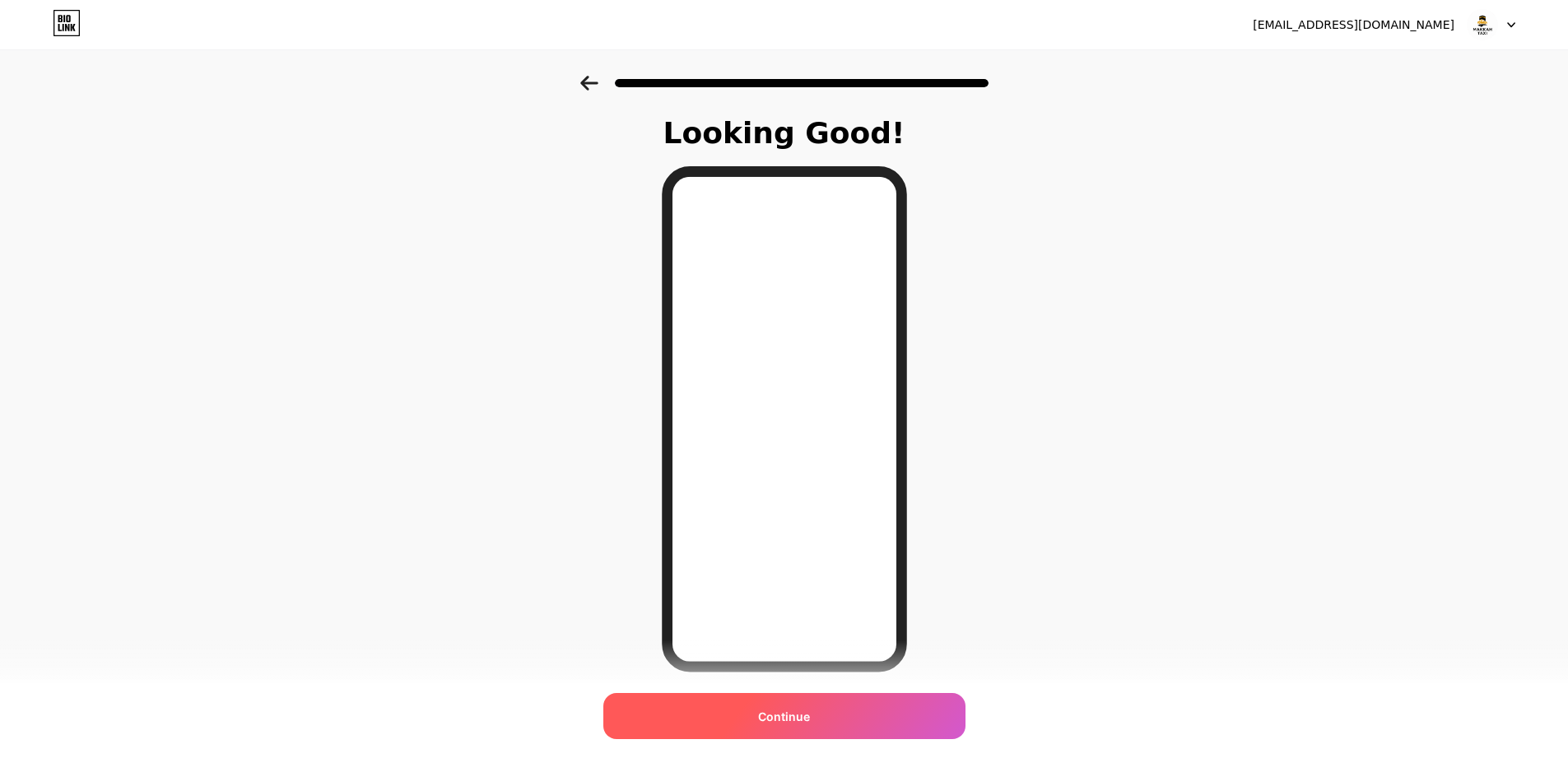
click at [808, 721] on span "Continue" at bounding box center [784, 716] width 52 height 17
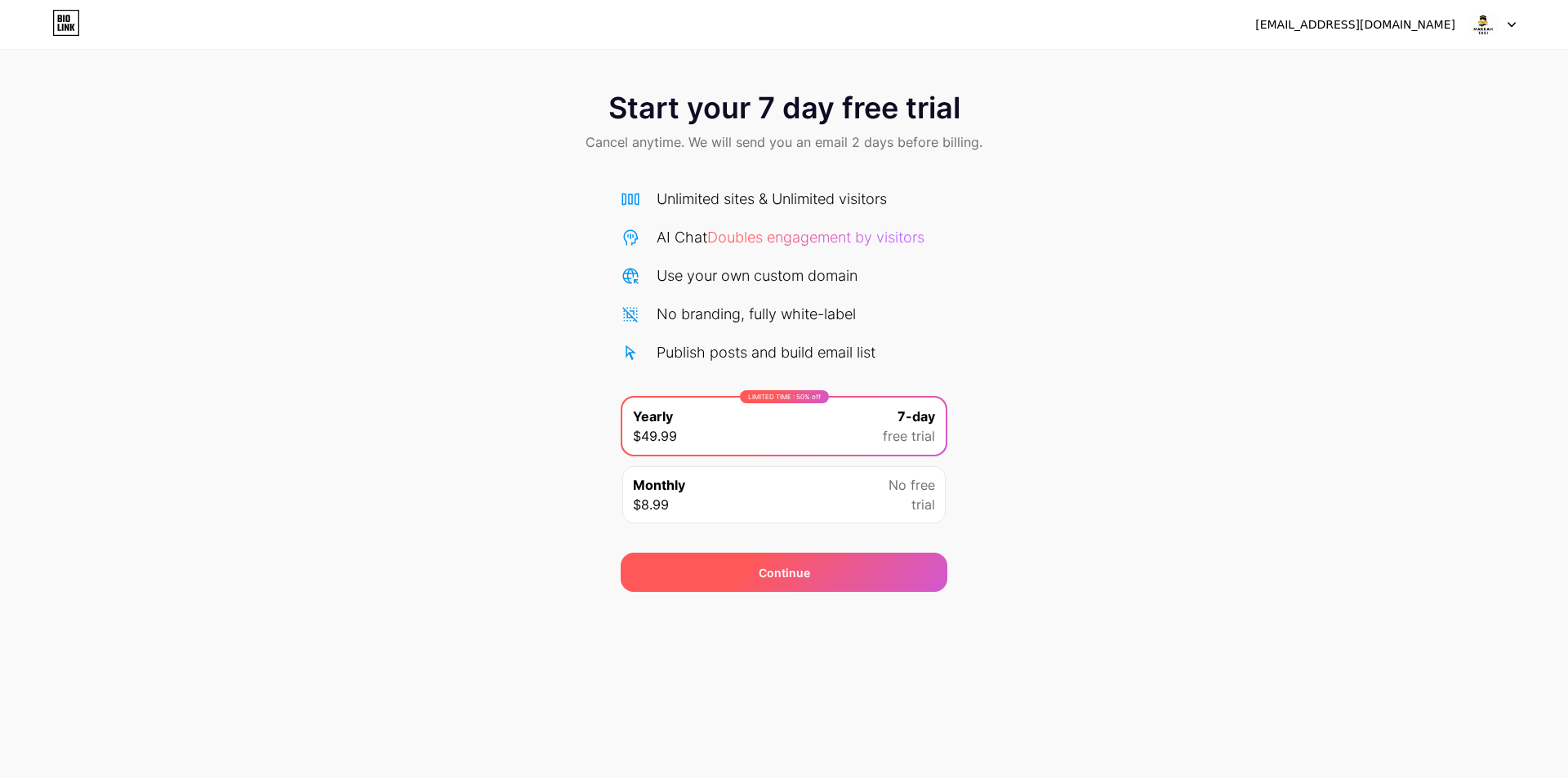
click at [879, 571] on div "Continue" at bounding box center [784, 572] width 326 height 39
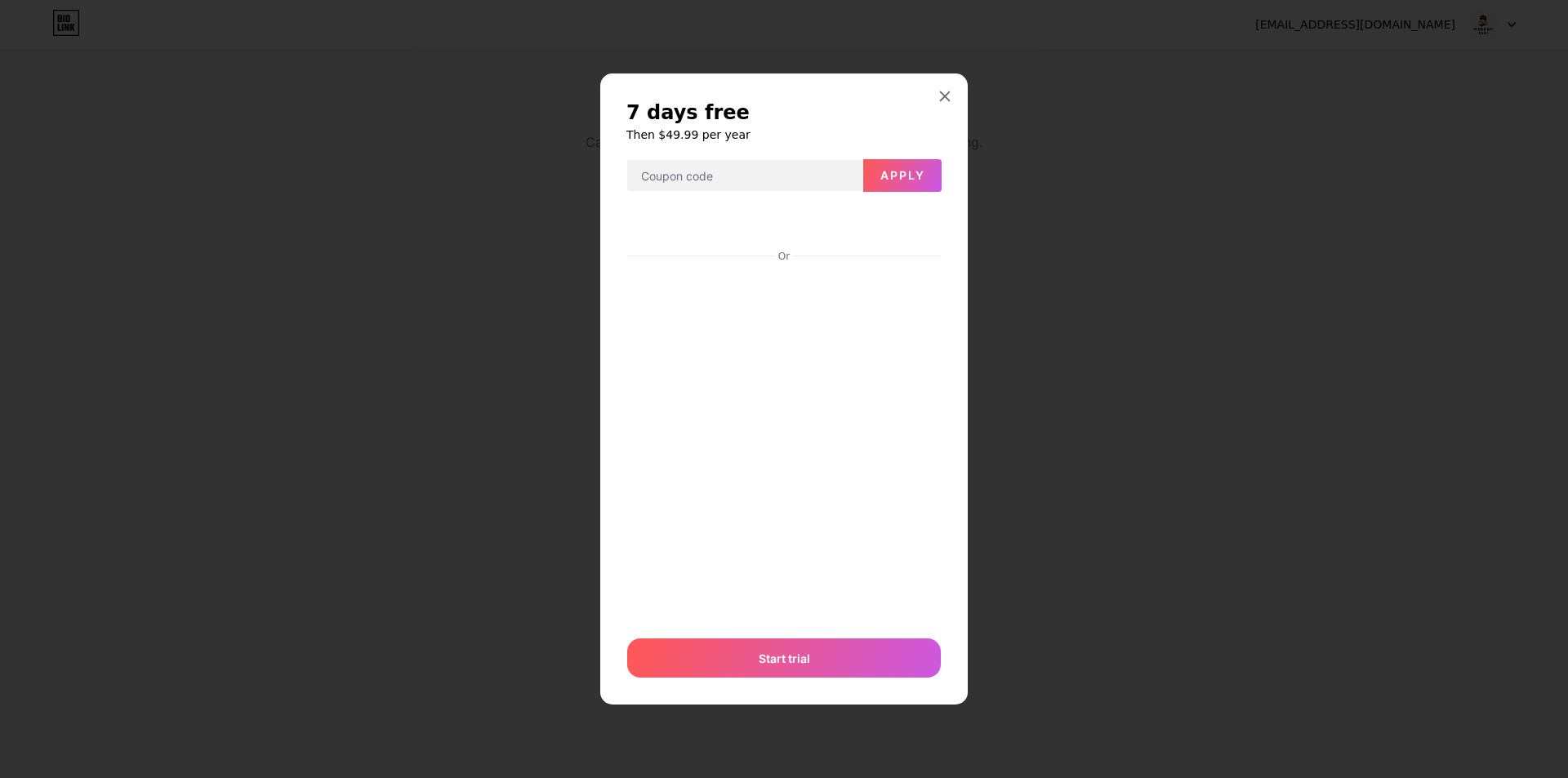
click at [946, 115] on div "7 days free Then $49.99 per year Apply Or Start trial" at bounding box center [784, 389] width 368 height 632
drag, startPoint x: 952, startPoint y: 96, endPoint x: 942, endPoint y: 96, distance: 10.0
click at [951, 96] on div at bounding box center [945, 96] width 29 height 30
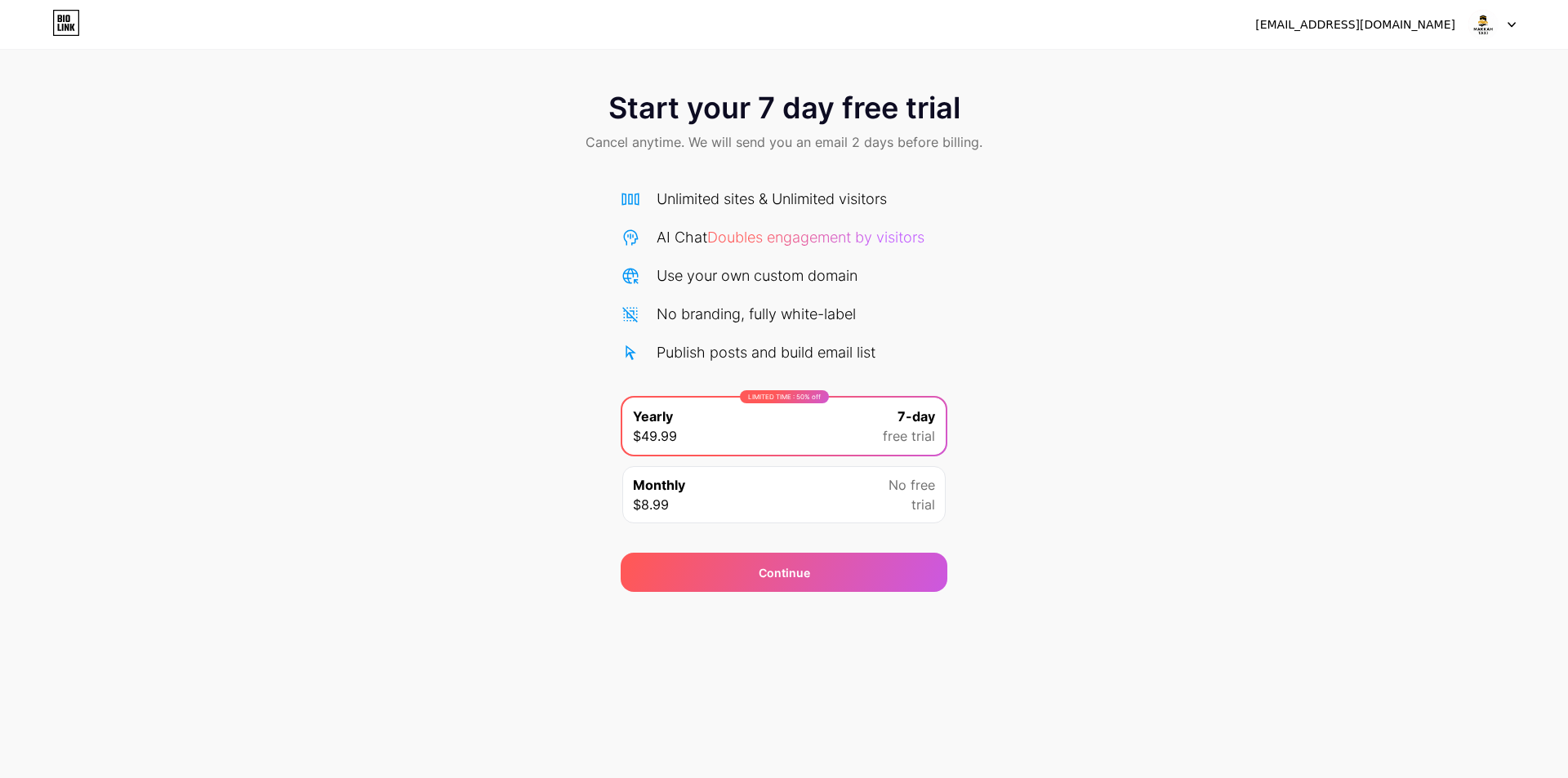
click at [72, 29] on icon at bounding box center [66, 23] width 28 height 27
click at [1489, 26] on img at bounding box center [1482, 25] width 31 height 31
click at [1350, 70] on li "Logout" at bounding box center [1414, 67] width 203 height 44
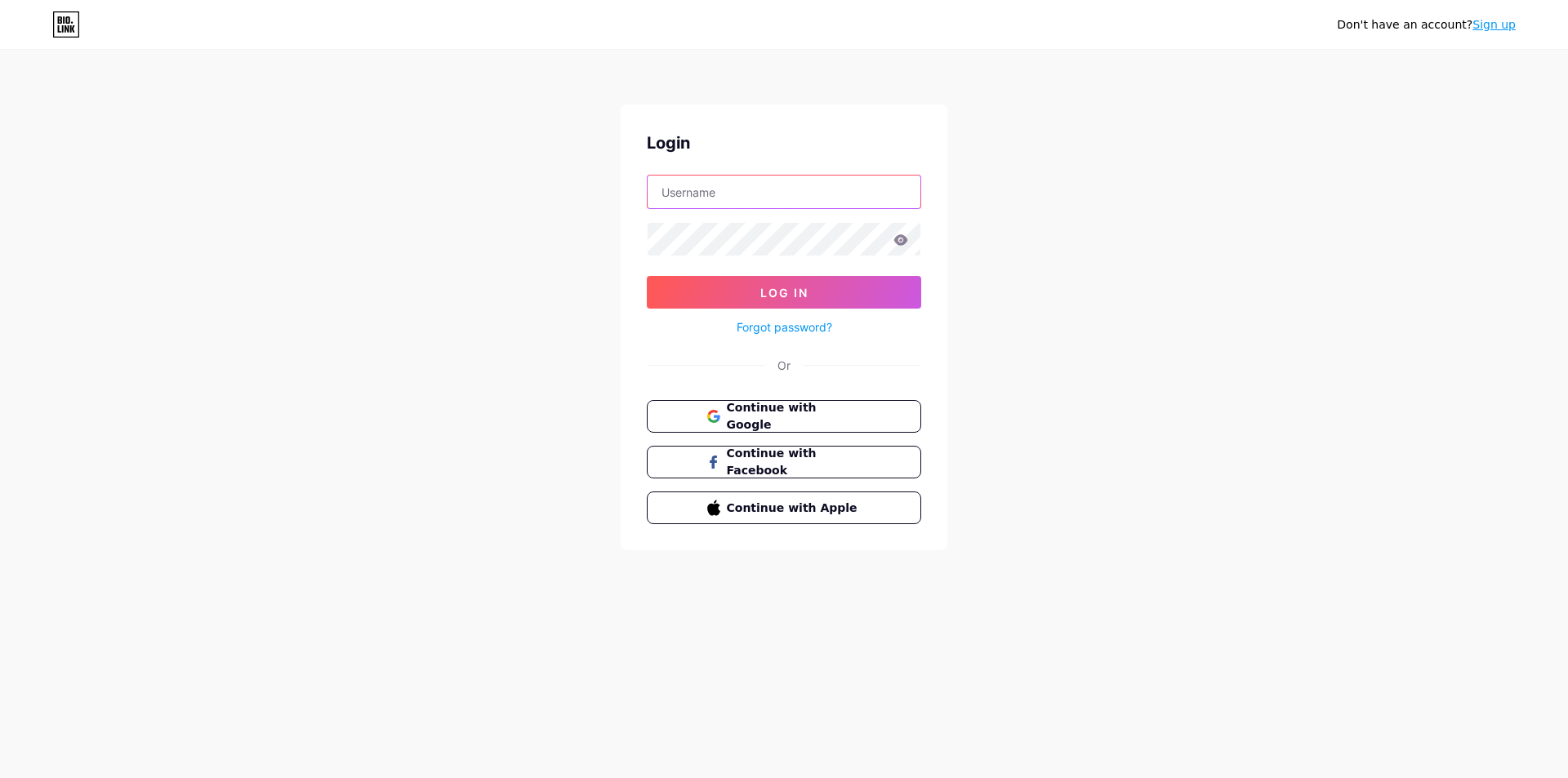
type input "[EMAIL_ADDRESS][DOMAIN_NAME]"
click at [871, 298] on button "Log In" at bounding box center [784, 292] width 274 height 32
